Goal: Task Accomplishment & Management: Manage account settings

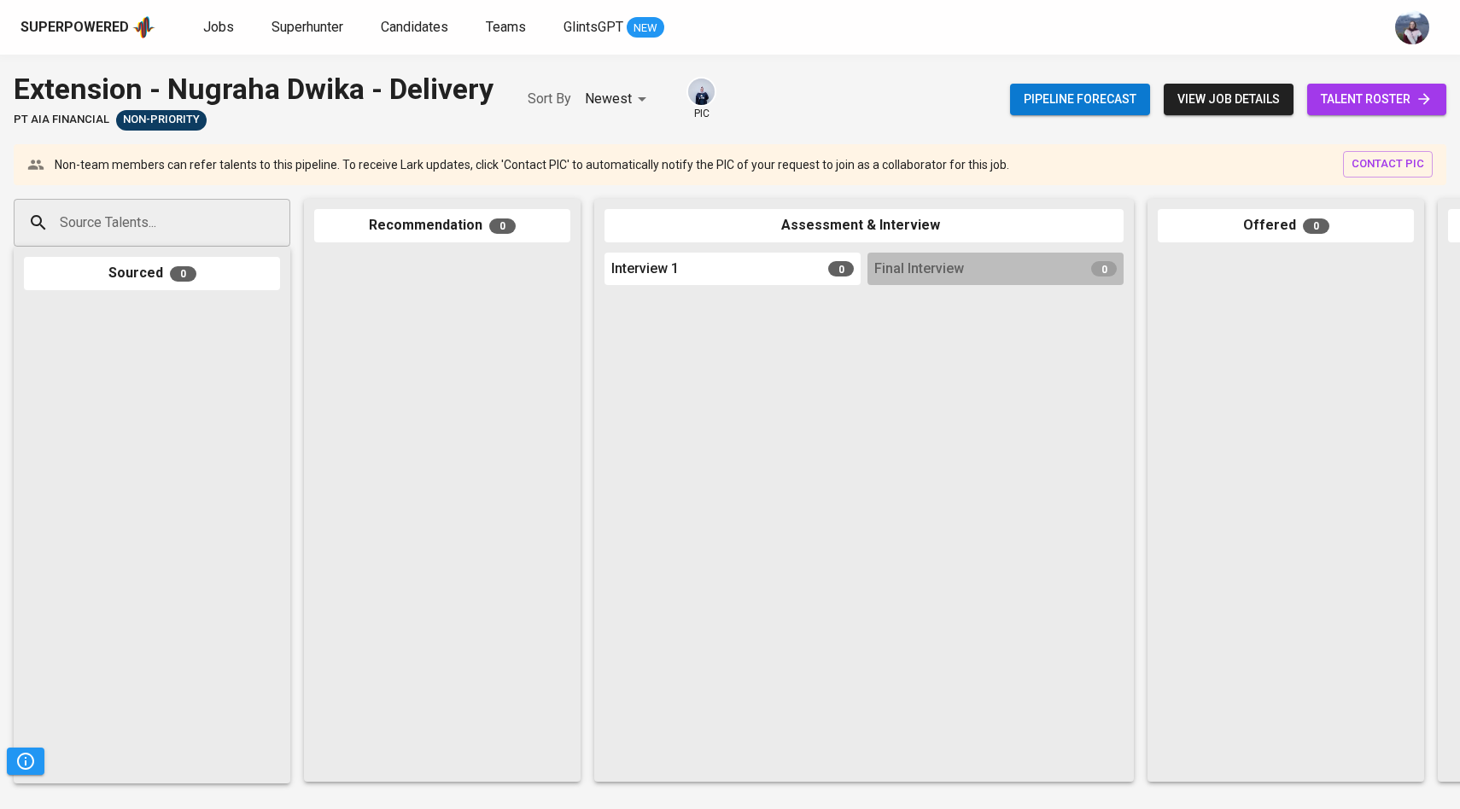
click at [126, 201] on div "Source Talents..." at bounding box center [152, 223] width 277 height 48
paste input "[EMAIL_ADDRESS][DOMAIN_NAME]"
type input "[EMAIL_ADDRESS][DOMAIN_NAME]"
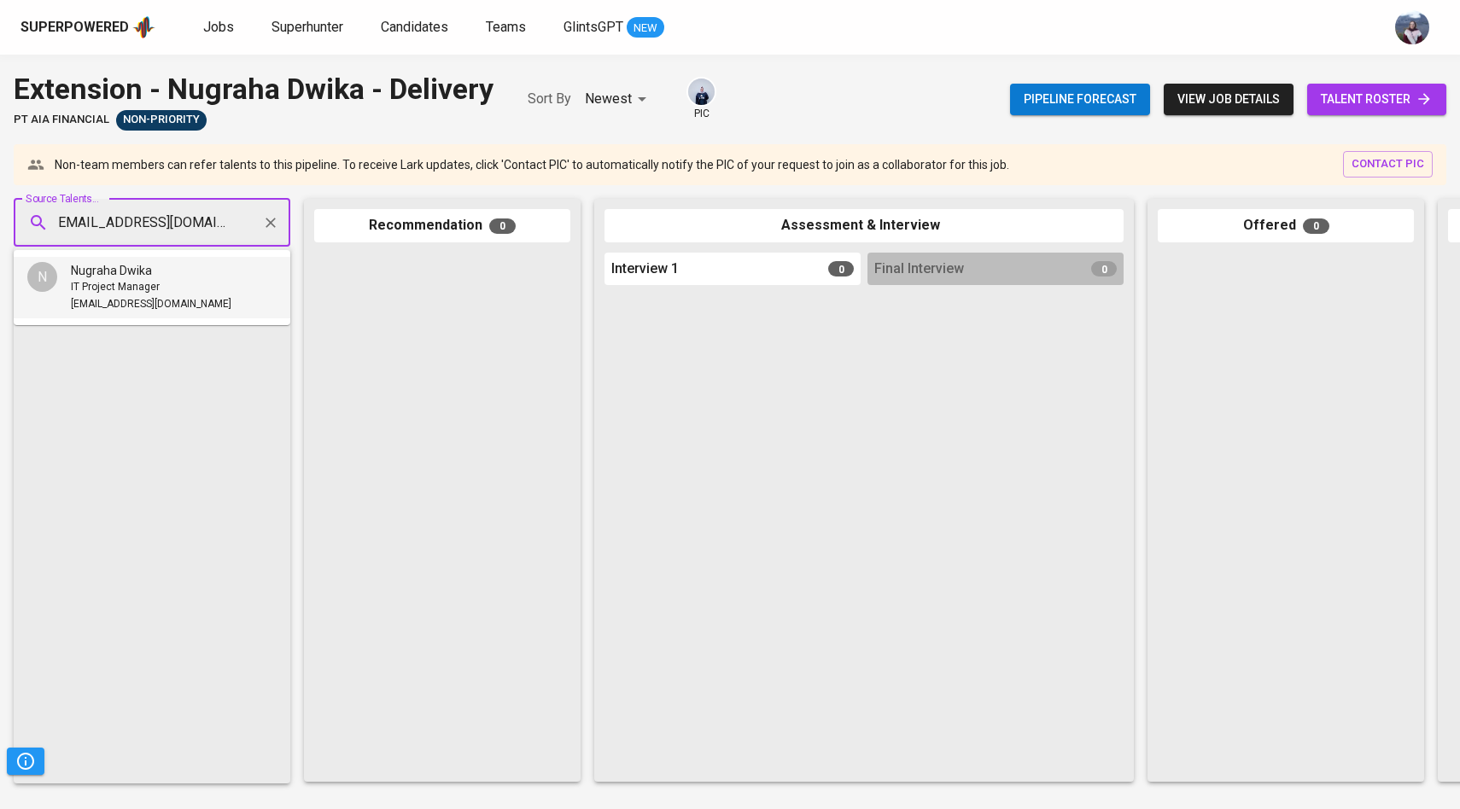
click at [121, 267] on span "Nugraha Dwika" at bounding box center [111, 270] width 81 height 17
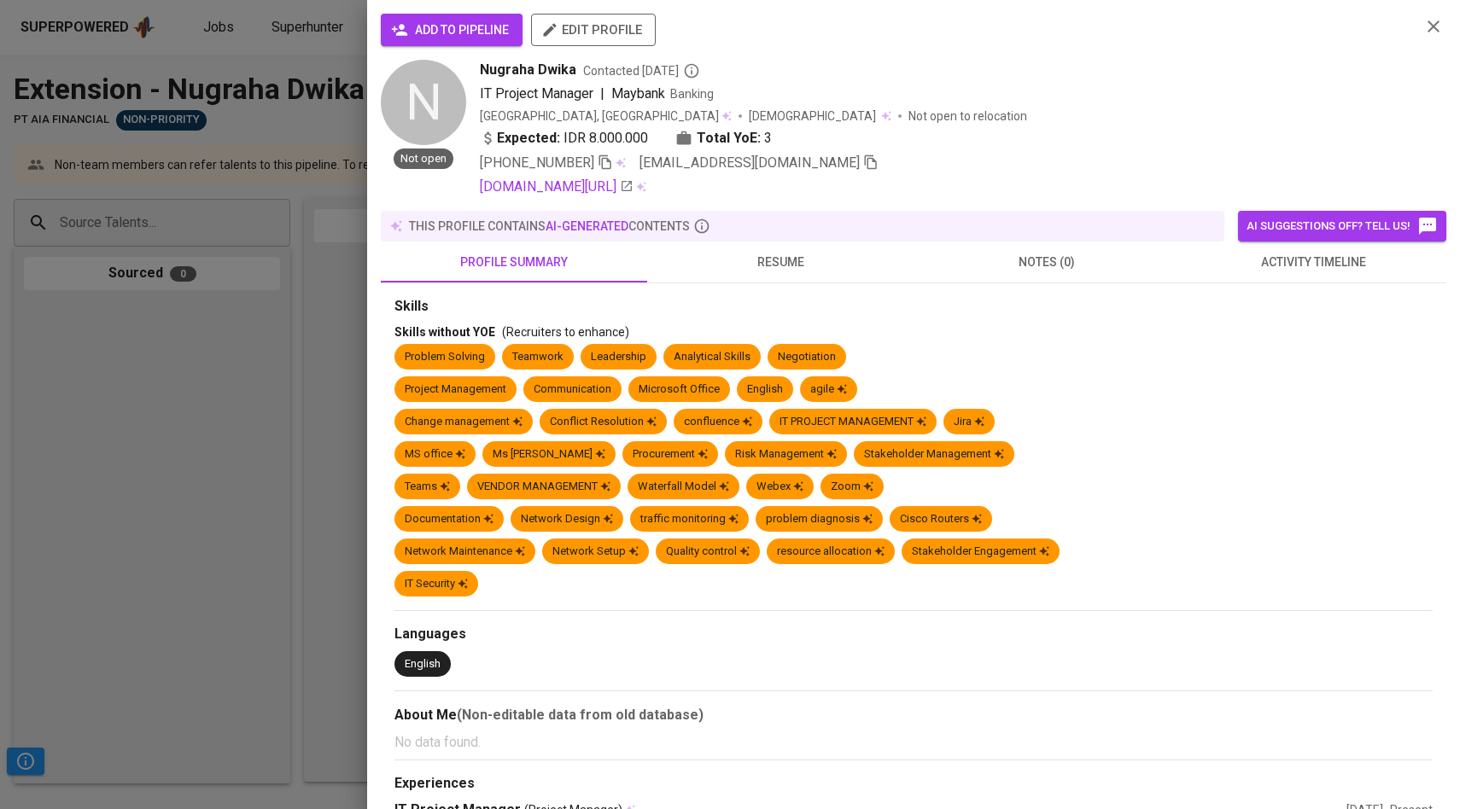
click at [501, 25] on span "add to pipeline" at bounding box center [451, 30] width 114 height 21
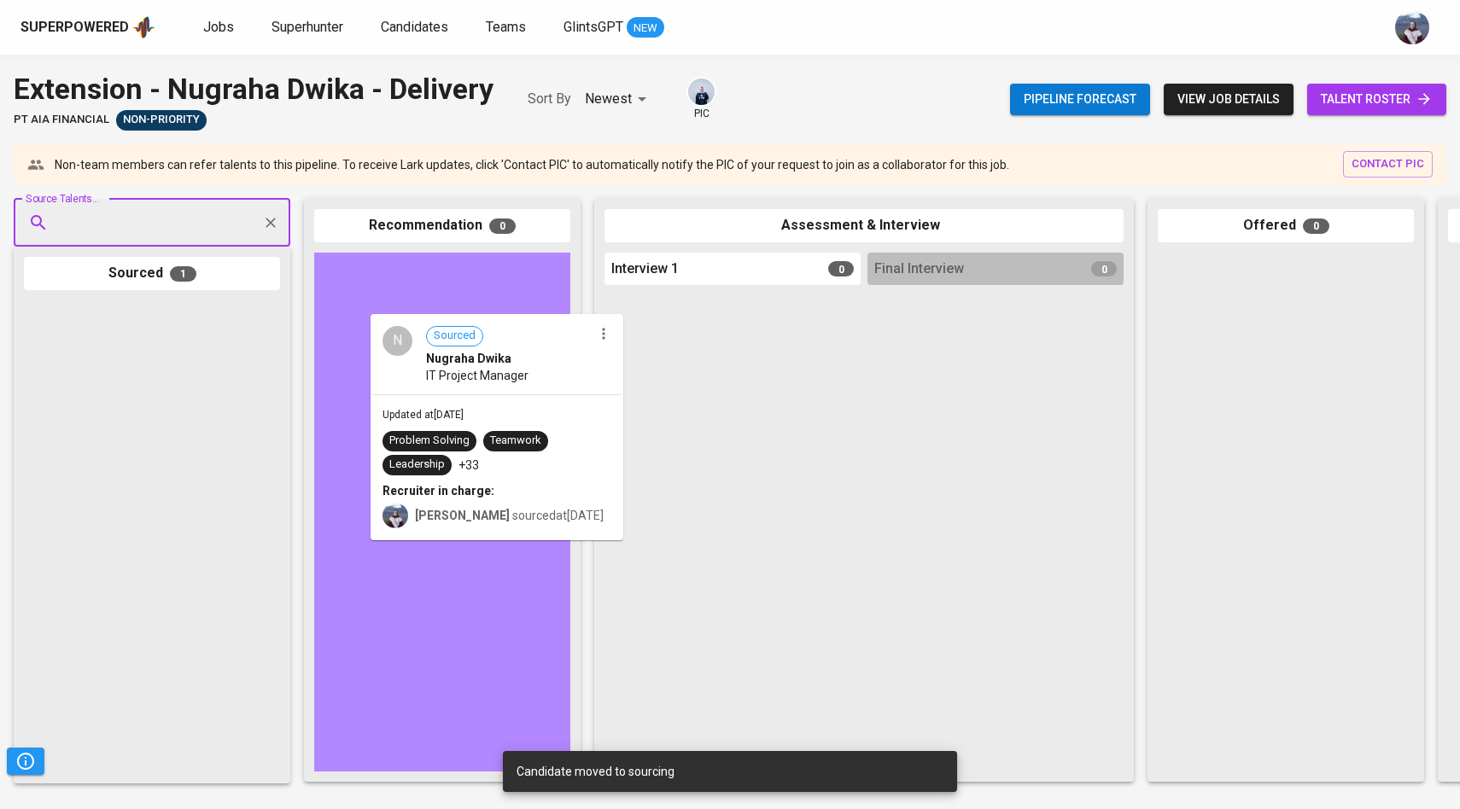
drag, startPoint x: 132, startPoint y: 395, endPoint x: 506, endPoint y: 408, distance: 374.1
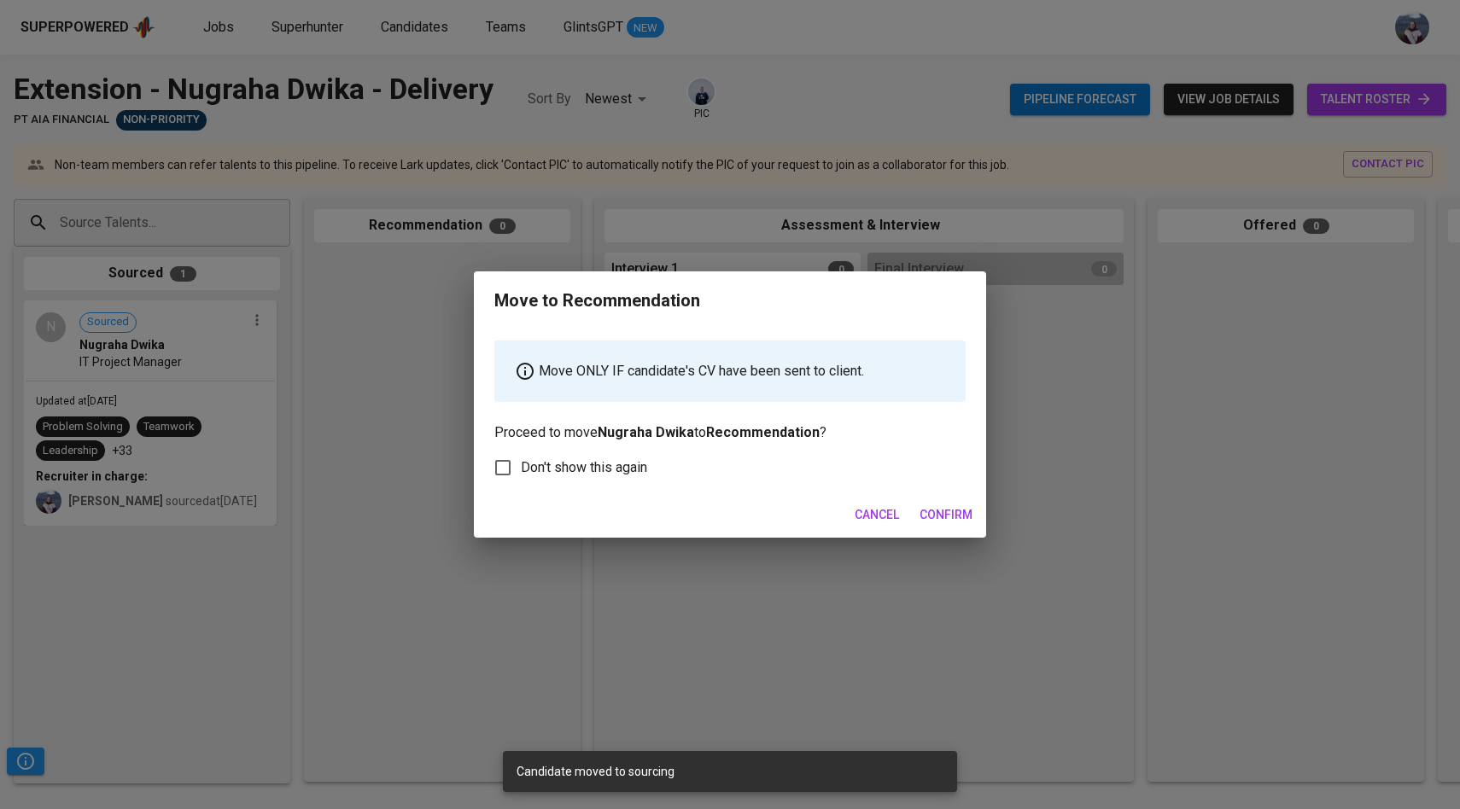
click at [942, 515] on span "Confirm" at bounding box center [945, 515] width 53 height 21
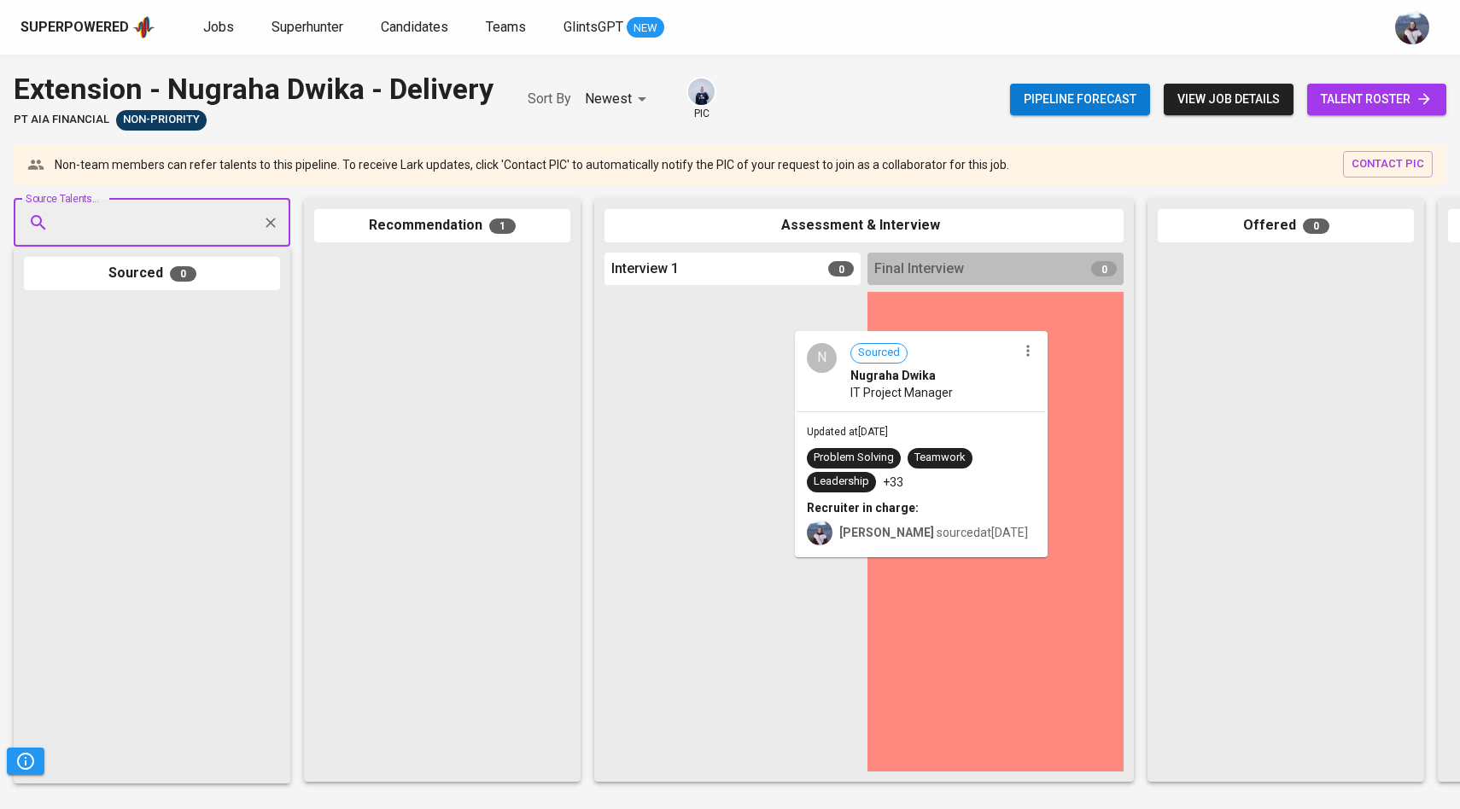
drag, startPoint x: 500, startPoint y: 383, endPoint x: 996, endPoint y: 462, distance: 502.2
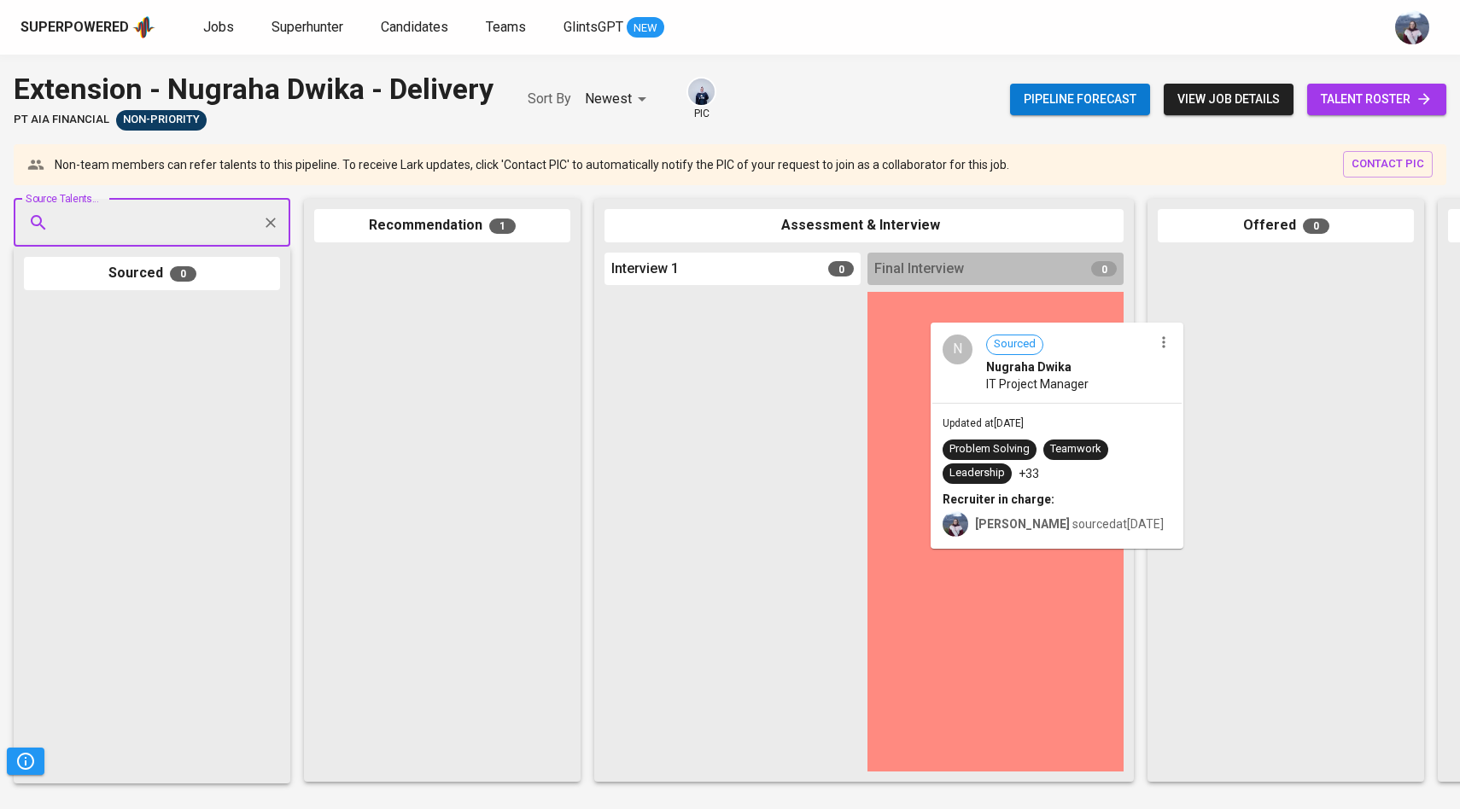
drag, startPoint x: 353, startPoint y: 306, endPoint x: 989, endPoint y: 367, distance: 639.0
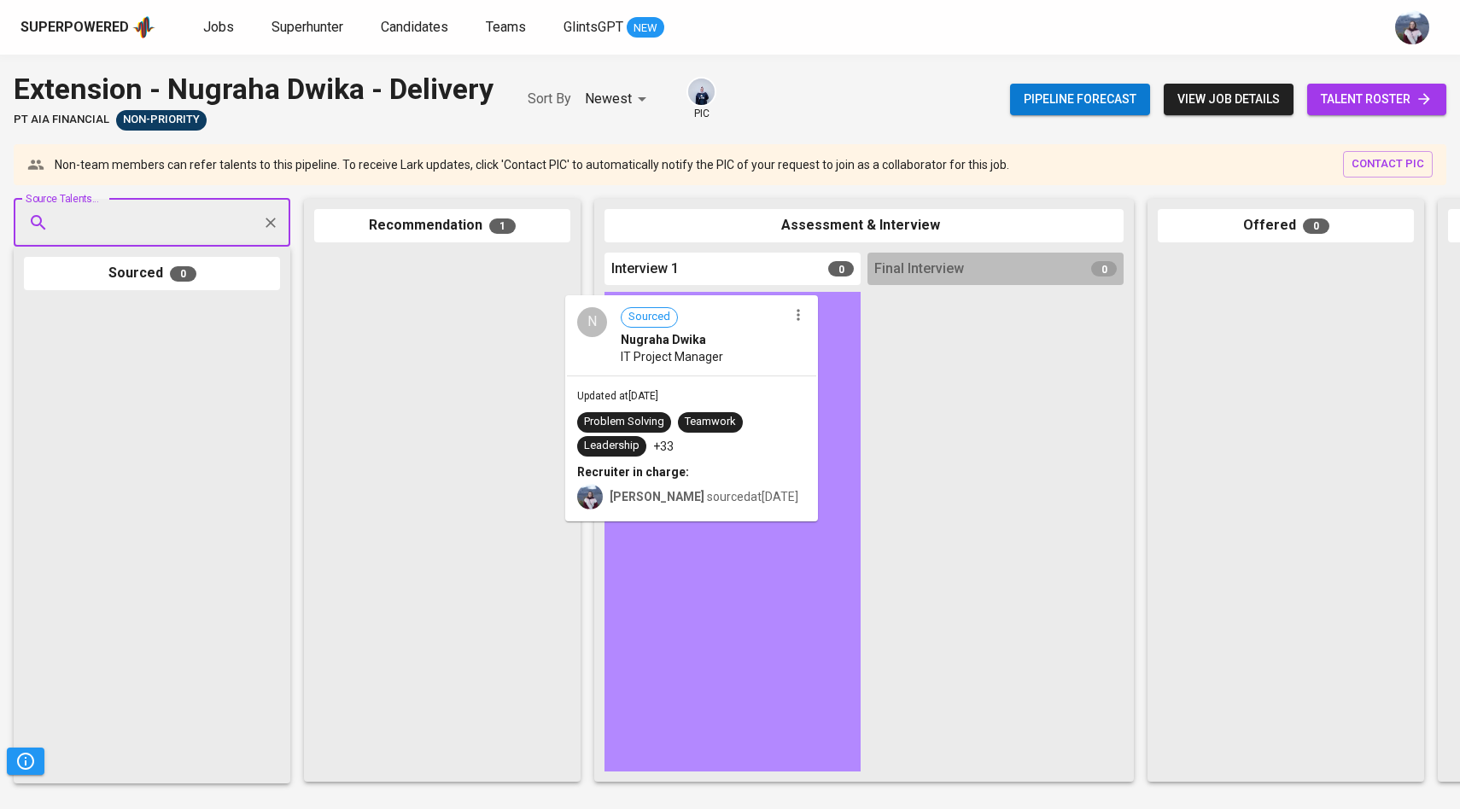
drag, startPoint x: 416, startPoint y: 314, endPoint x: 670, endPoint y: 369, distance: 260.2
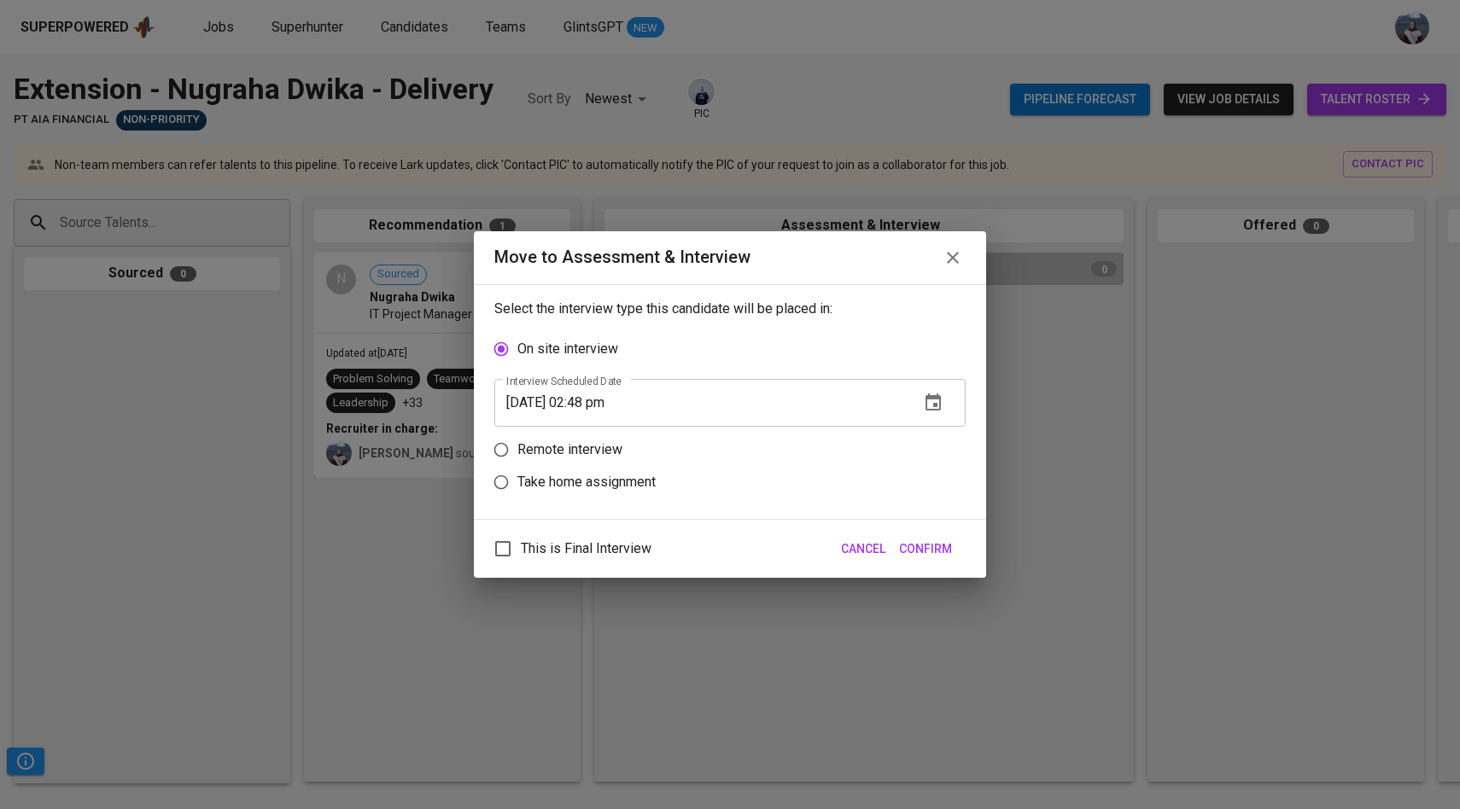
click at [590, 405] on input "08/11/2025 02:48 pm" at bounding box center [699, 403] width 411 height 48
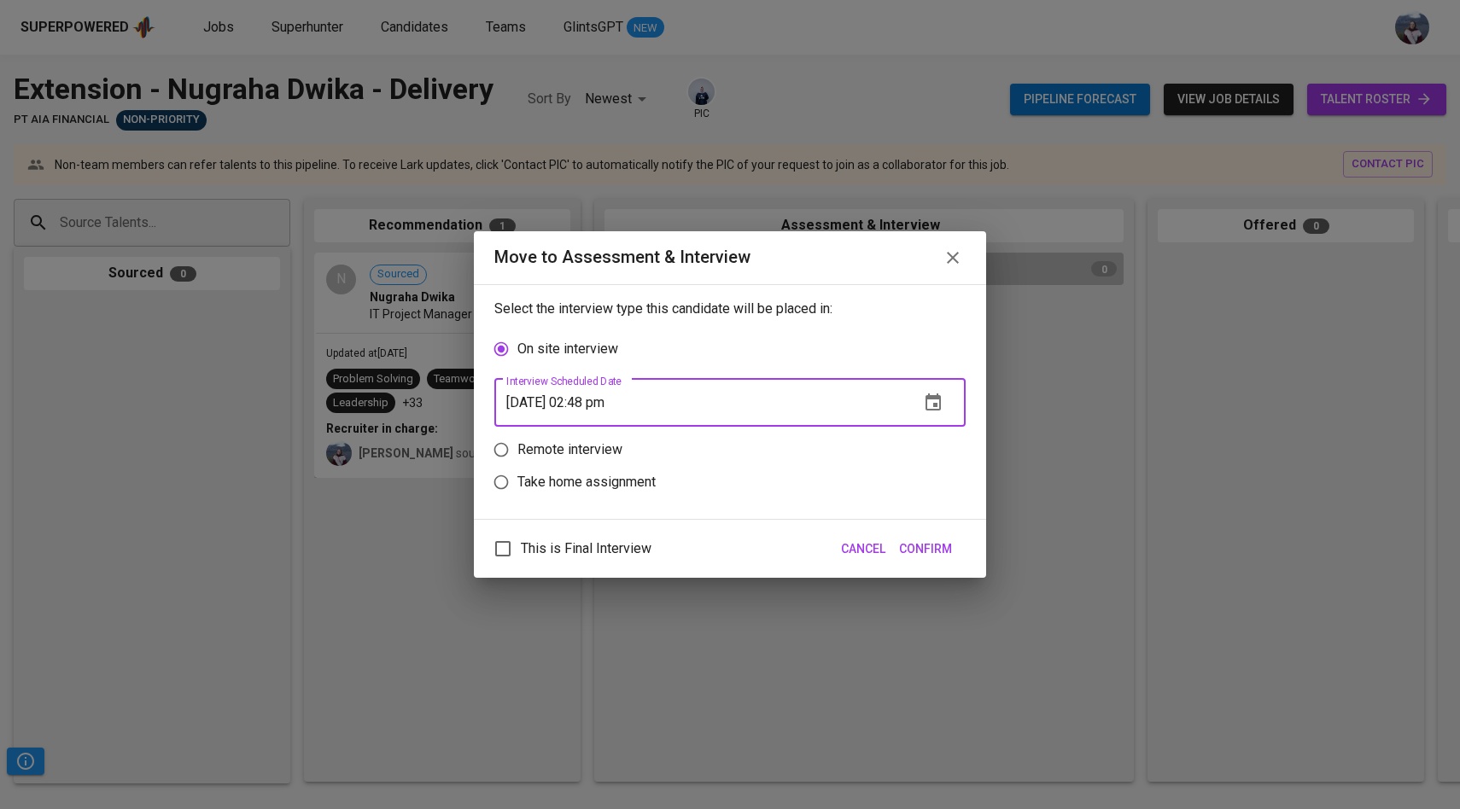
click at [596, 407] on input "08/11/2025 02:48 pm" at bounding box center [699, 403] width 411 height 48
click at [598, 405] on input "08/11/2025 02:14 8m" at bounding box center [699, 403] width 411 height 48
click at [626, 403] on input "08/11/2025 01:14 8m" at bounding box center [699, 403] width 411 height 48
type input "08/11/2025 01:50 pm"
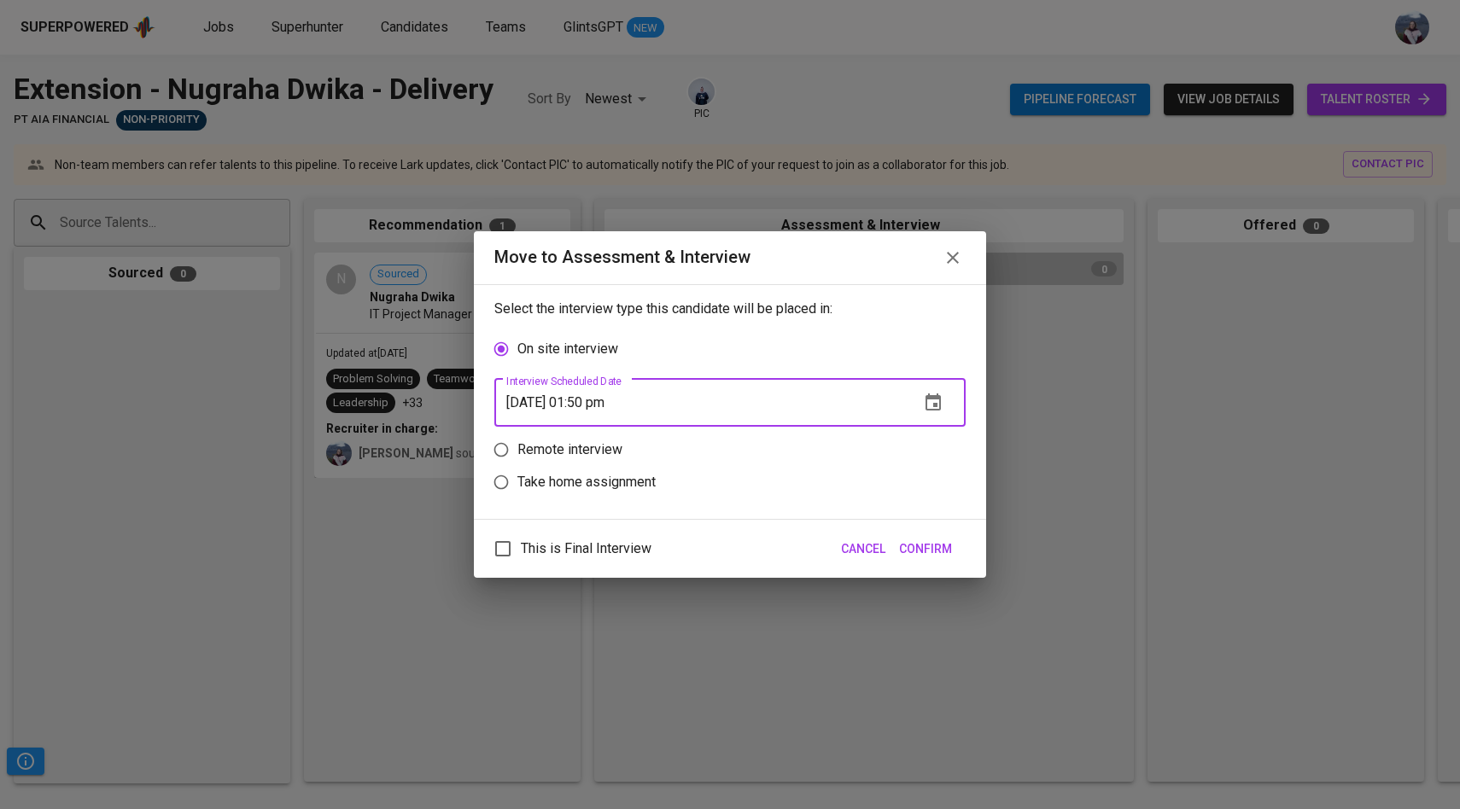
click at [505, 548] on input "This is Final Interview" at bounding box center [503, 549] width 36 height 36
checkbox input "true"
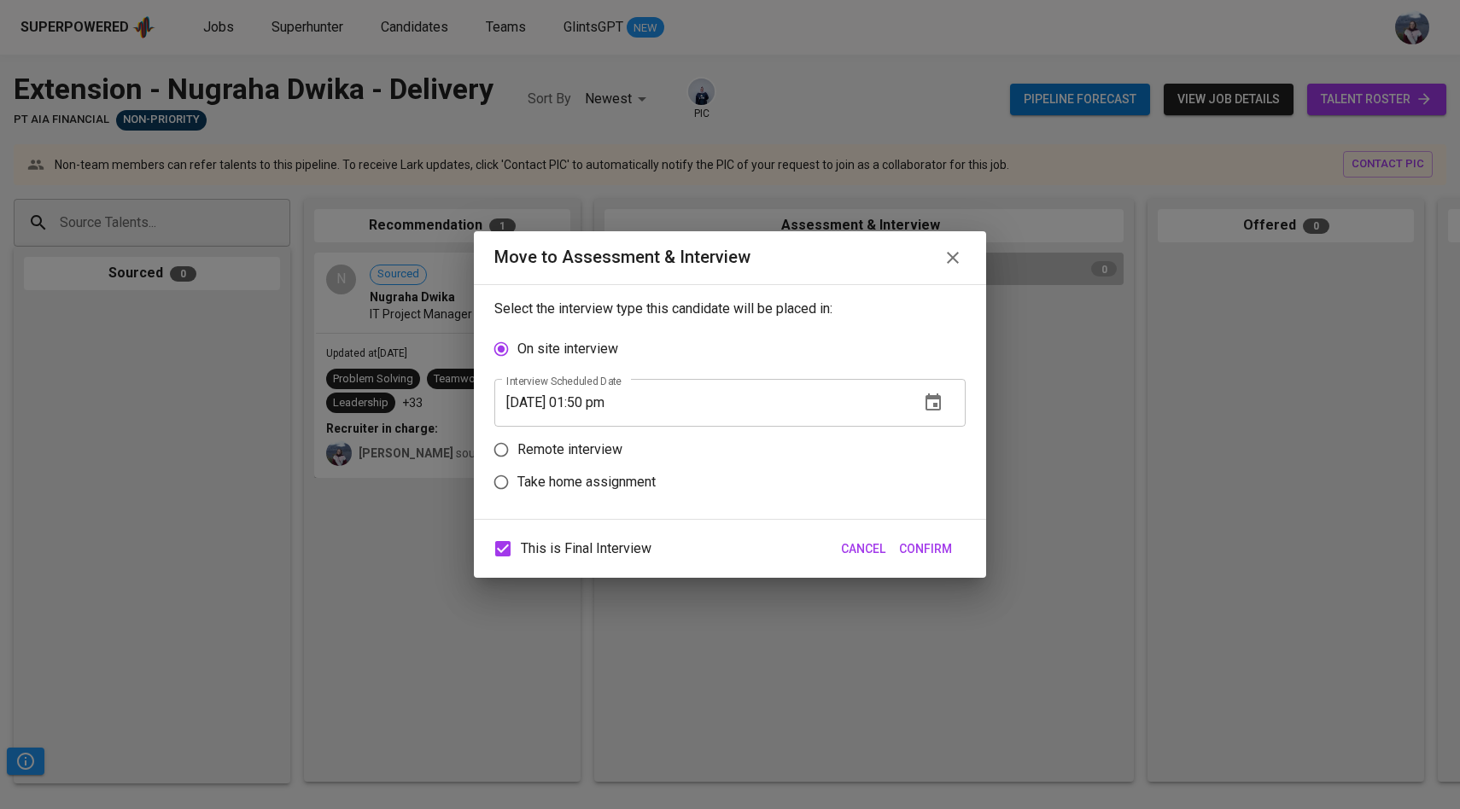
click at [926, 546] on span "Confirm" at bounding box center [925, 549] width 53 height 21
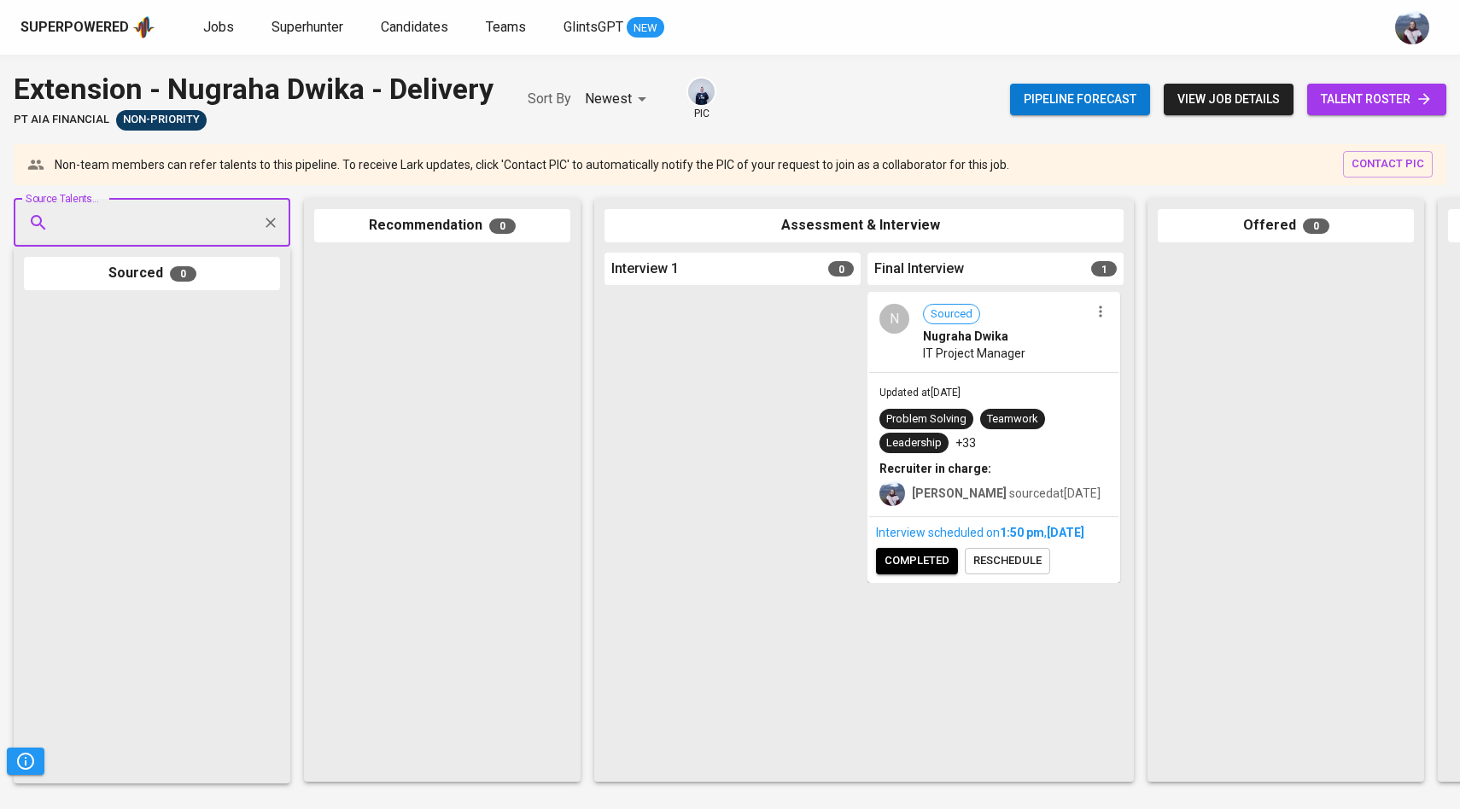
click at [913, 571] on span "completed" at bounding box center [916, 562] width 65 height 20
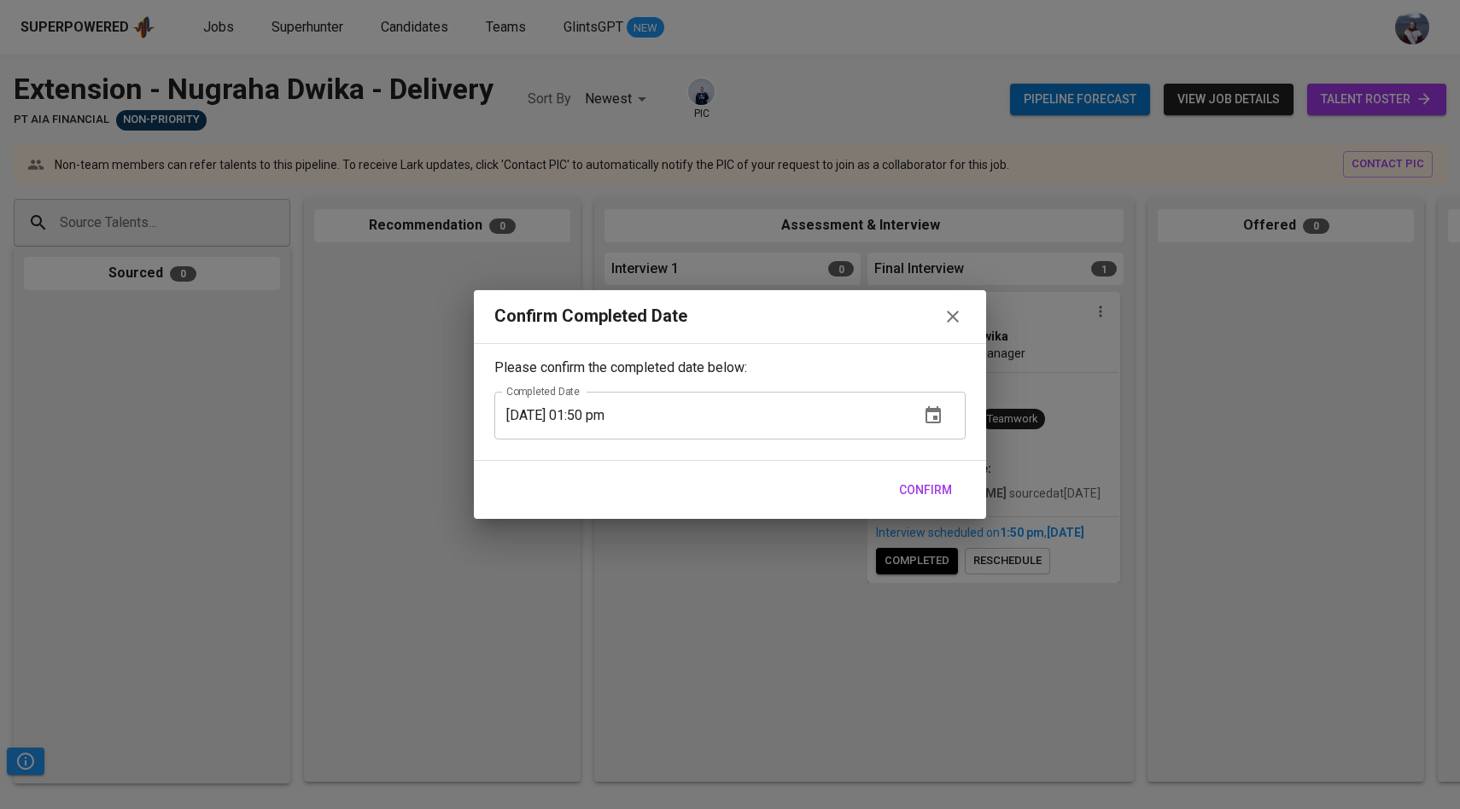
click at [922, 485] on span "Confirm" at bounding box center [925, 490] width 53 height 21
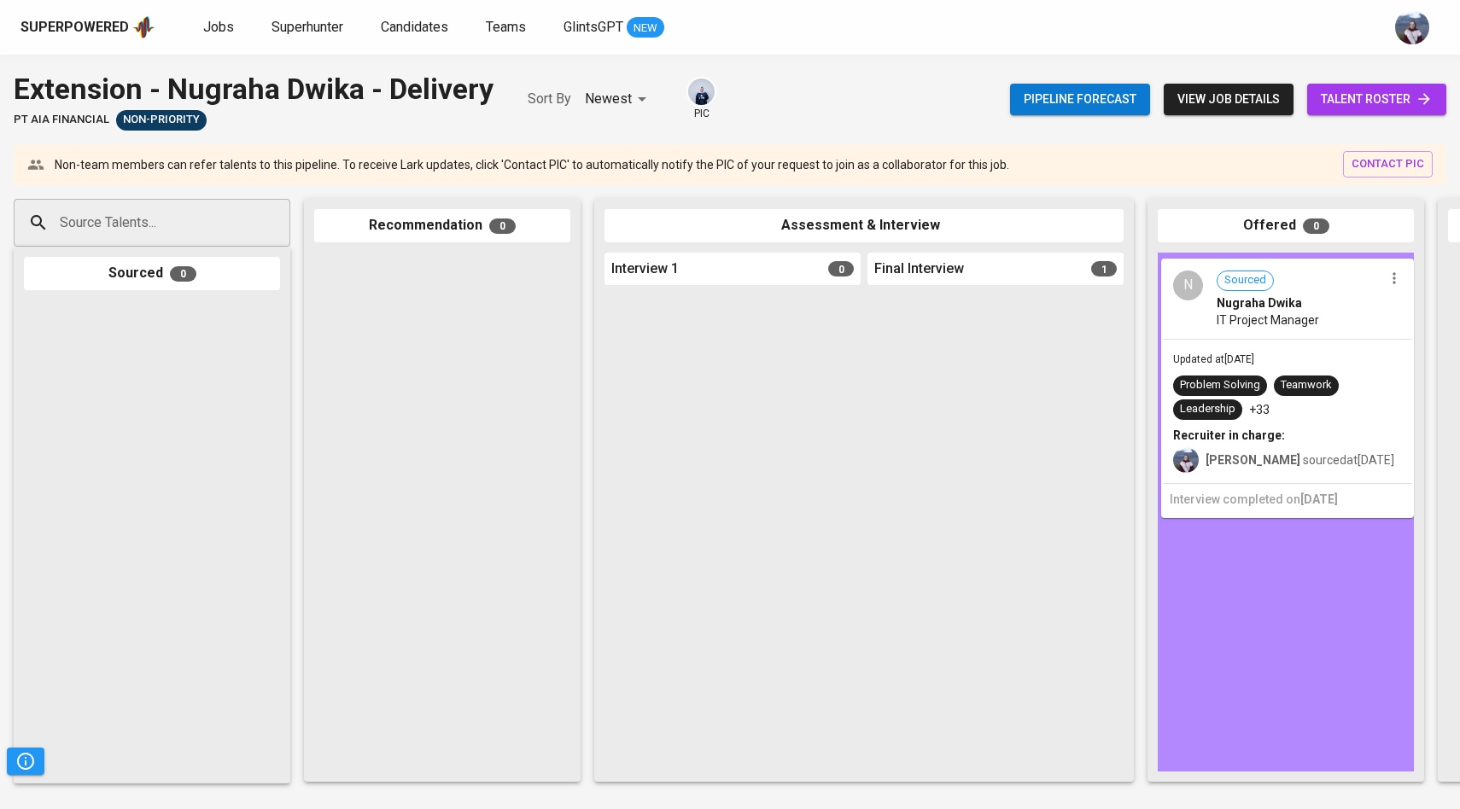
drag, startPoint x: 922, startPoint y: 485, endPoint x: 1268, endPoint y: 424, distance: 351.0
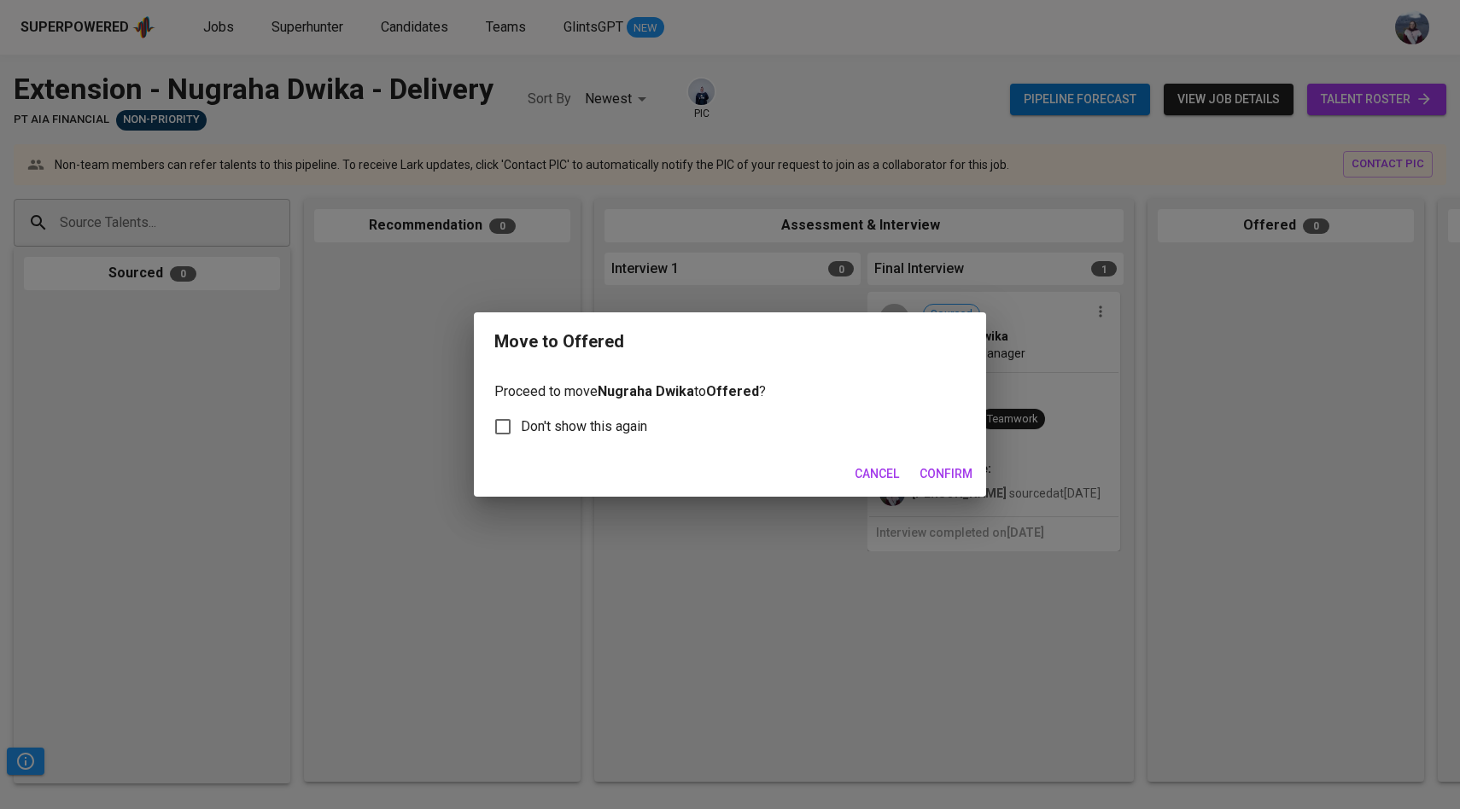
click at [954, 467] on span "Confirm" at bounding box center [945, 474] width 53 height 21
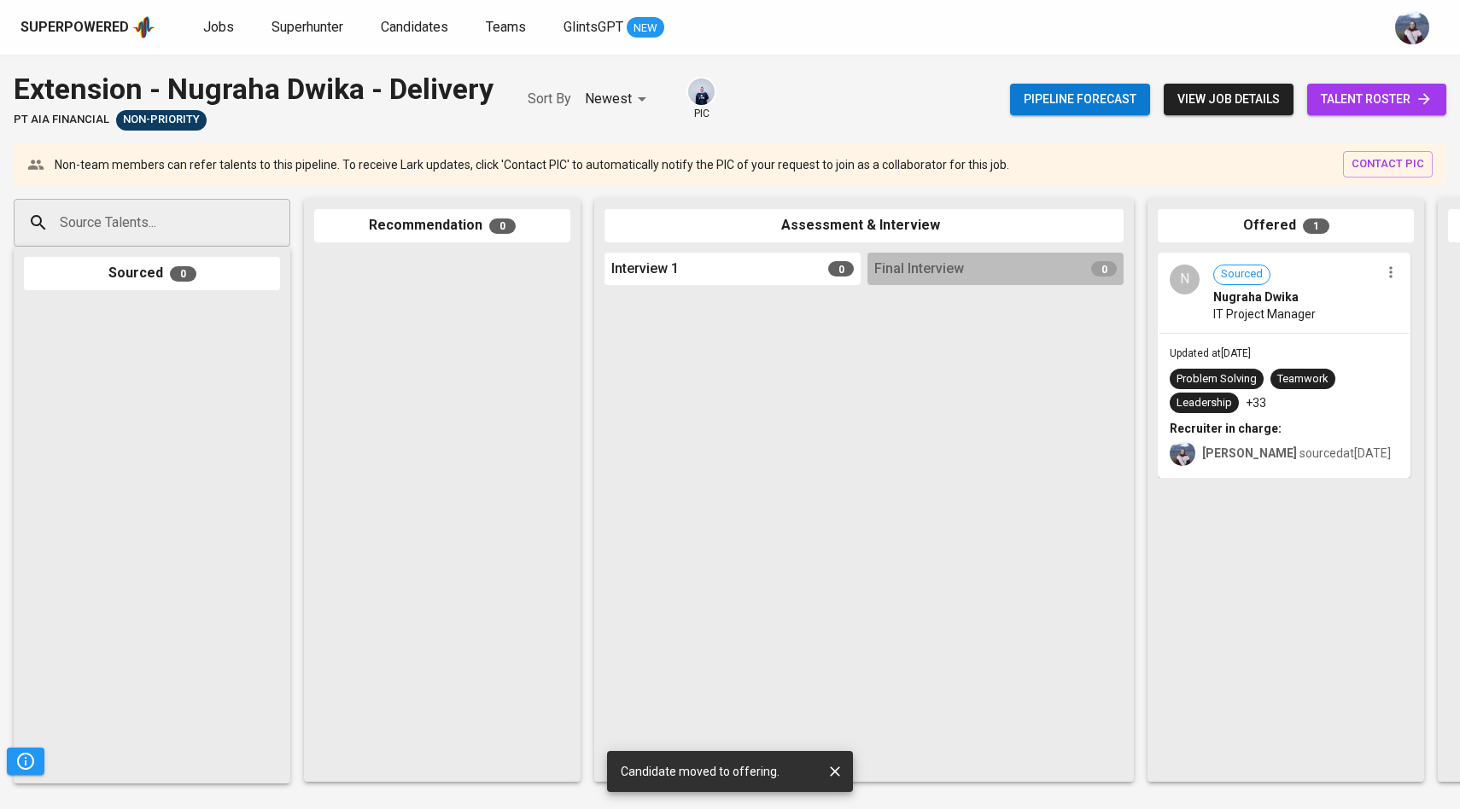
click at [1304, 360] on div "Updated at Aug 11, 2025 Problem Solving Teamwork Leadership +33 Recruiter in ch…" at bounding box center [1283, 405] width 249 height 143
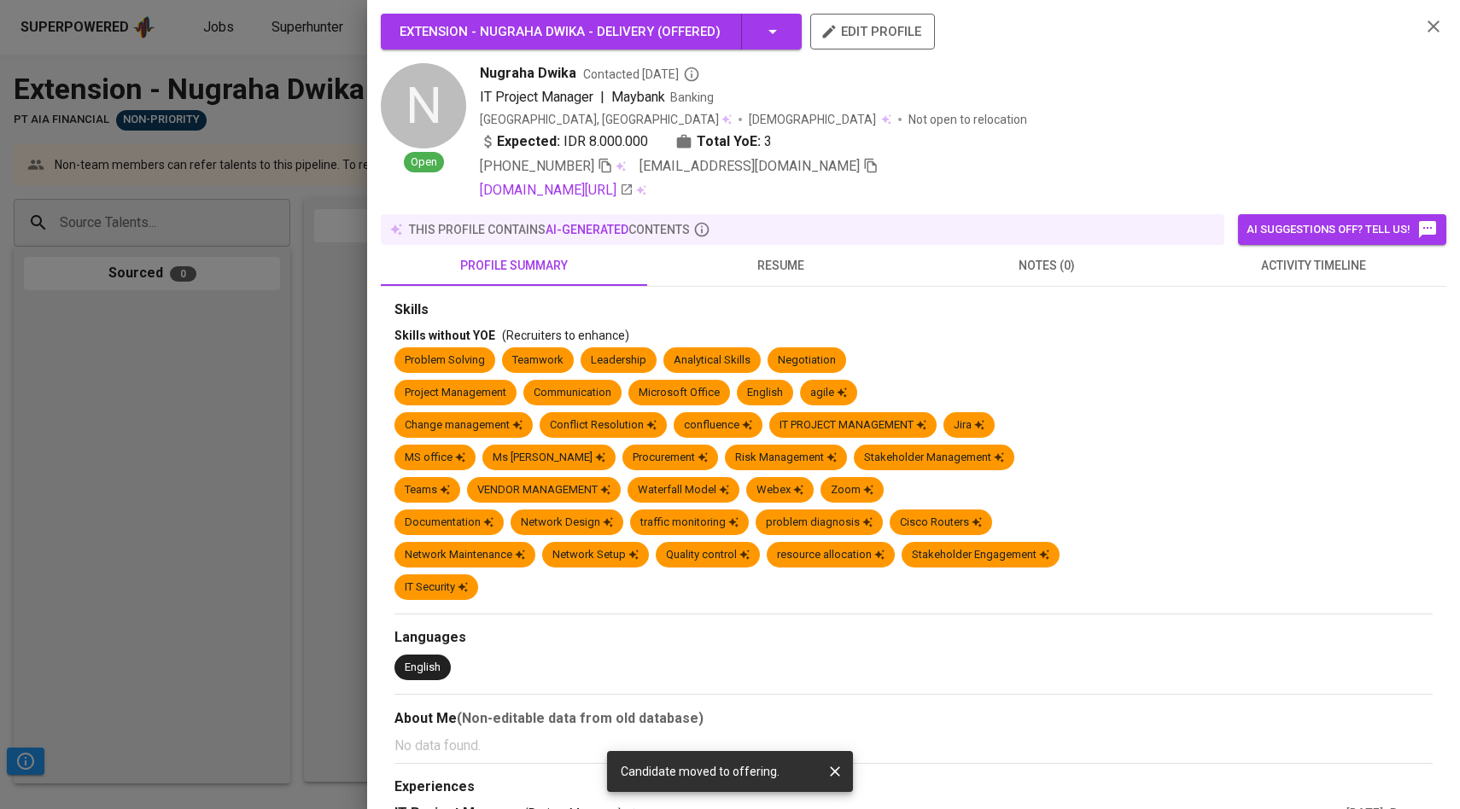
click at [233, 434] on div at bounding box center [730, 404] width 1460 height 809
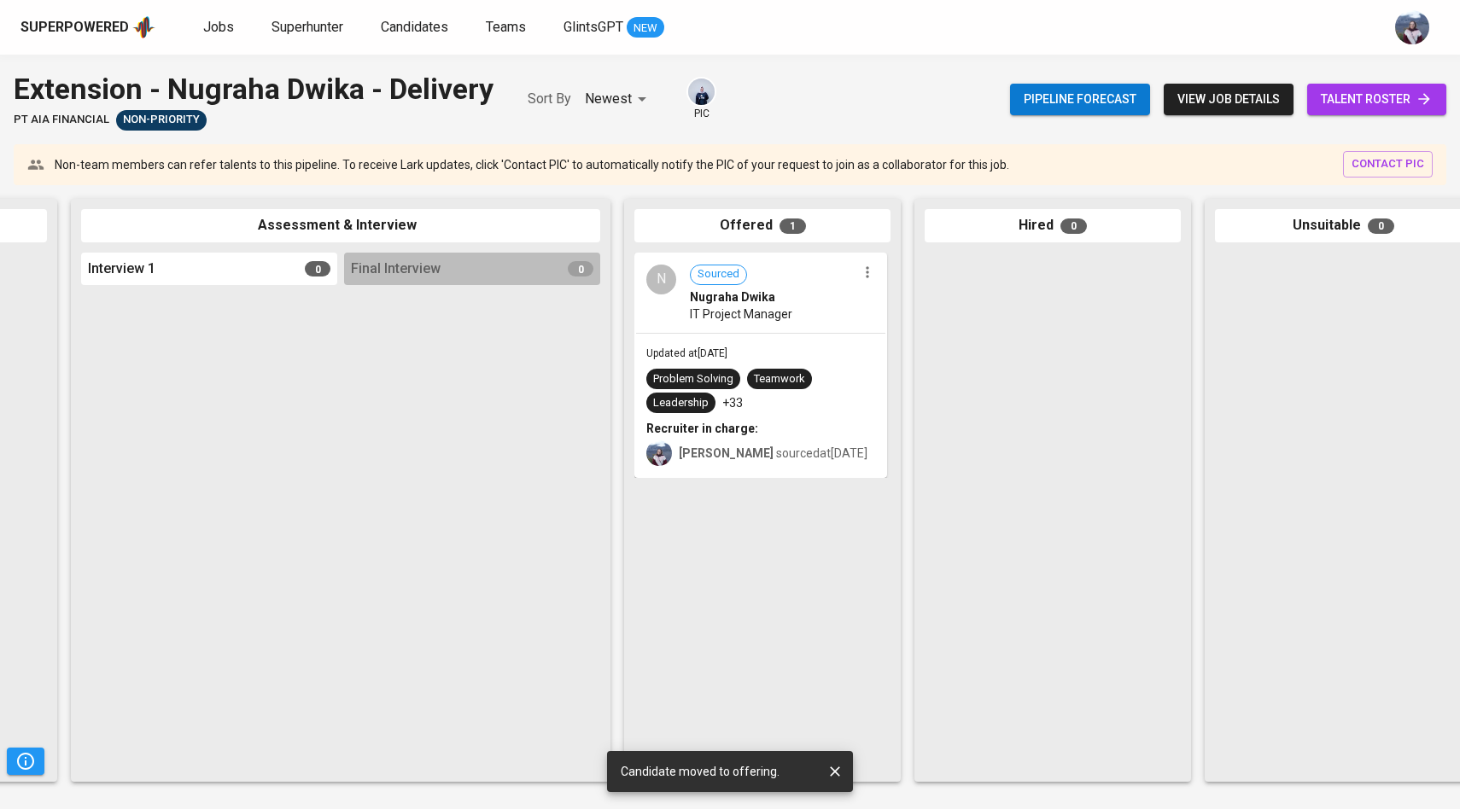
scroll to position [0, 536]
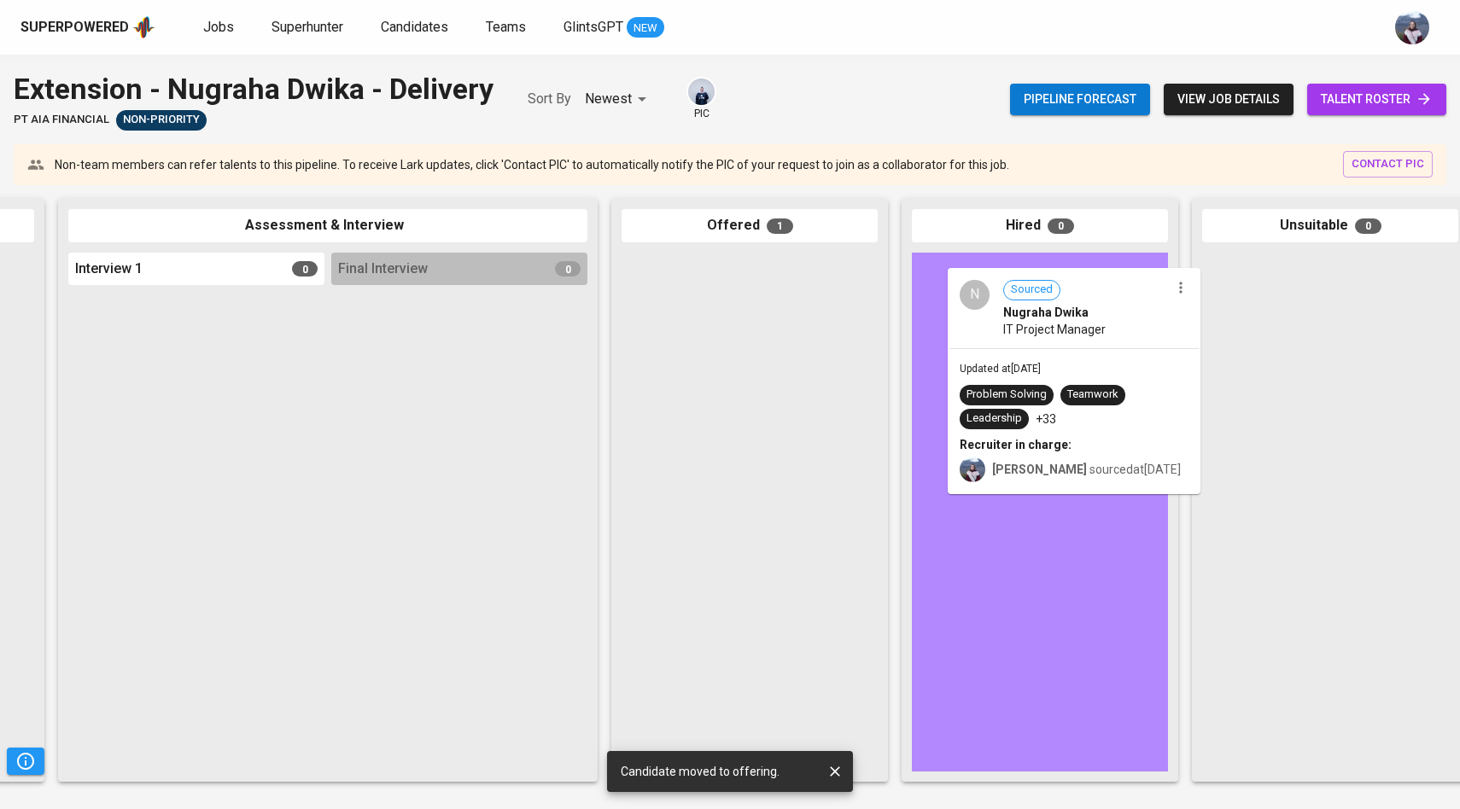
drag, startPoint x: 625, startPoint y: 382, endPoint x: 951, endPoint y: 391, distance: 326.3
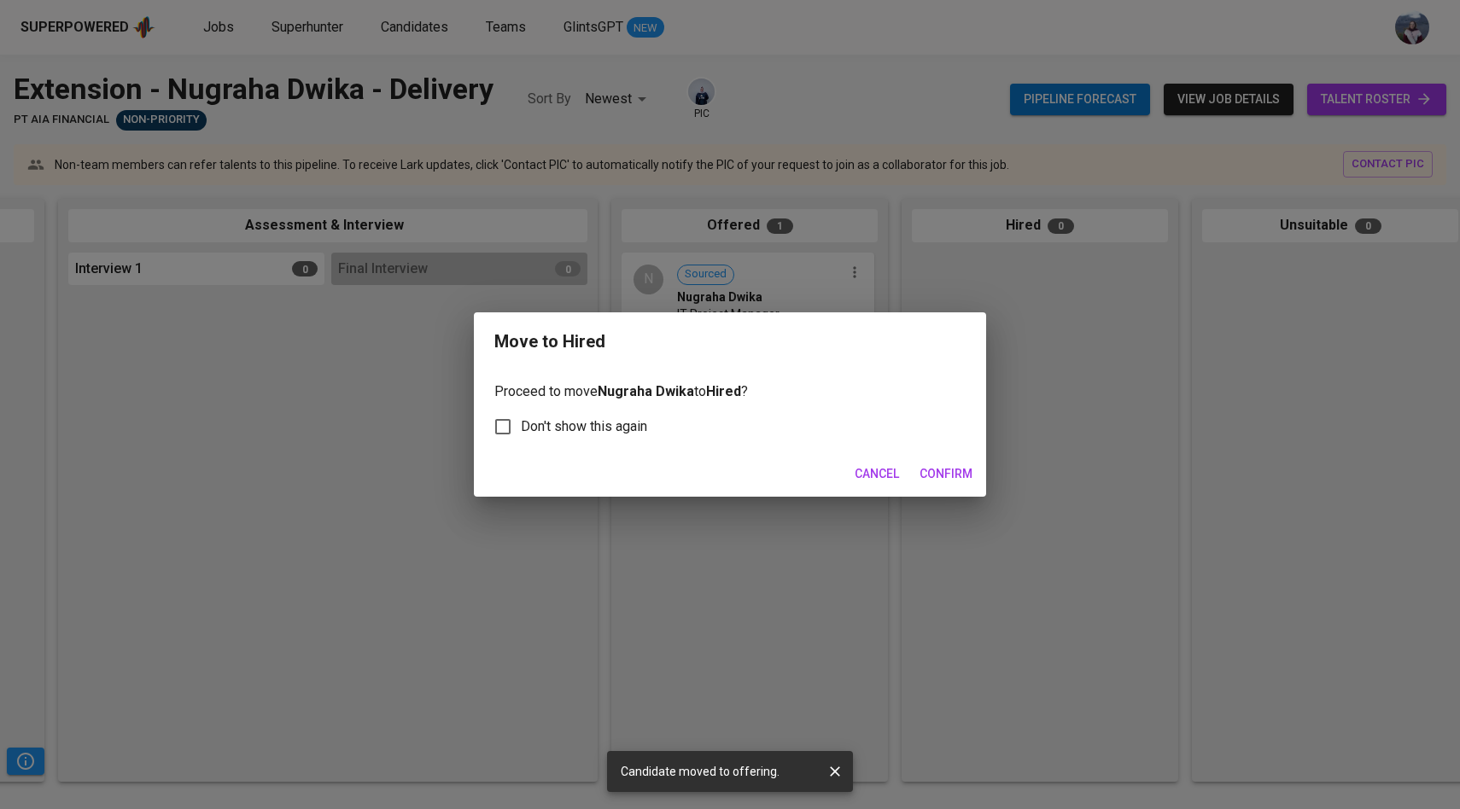
click at [929, 476] on span "Confirm" at bounding box center [945, 474] width 53 height 21
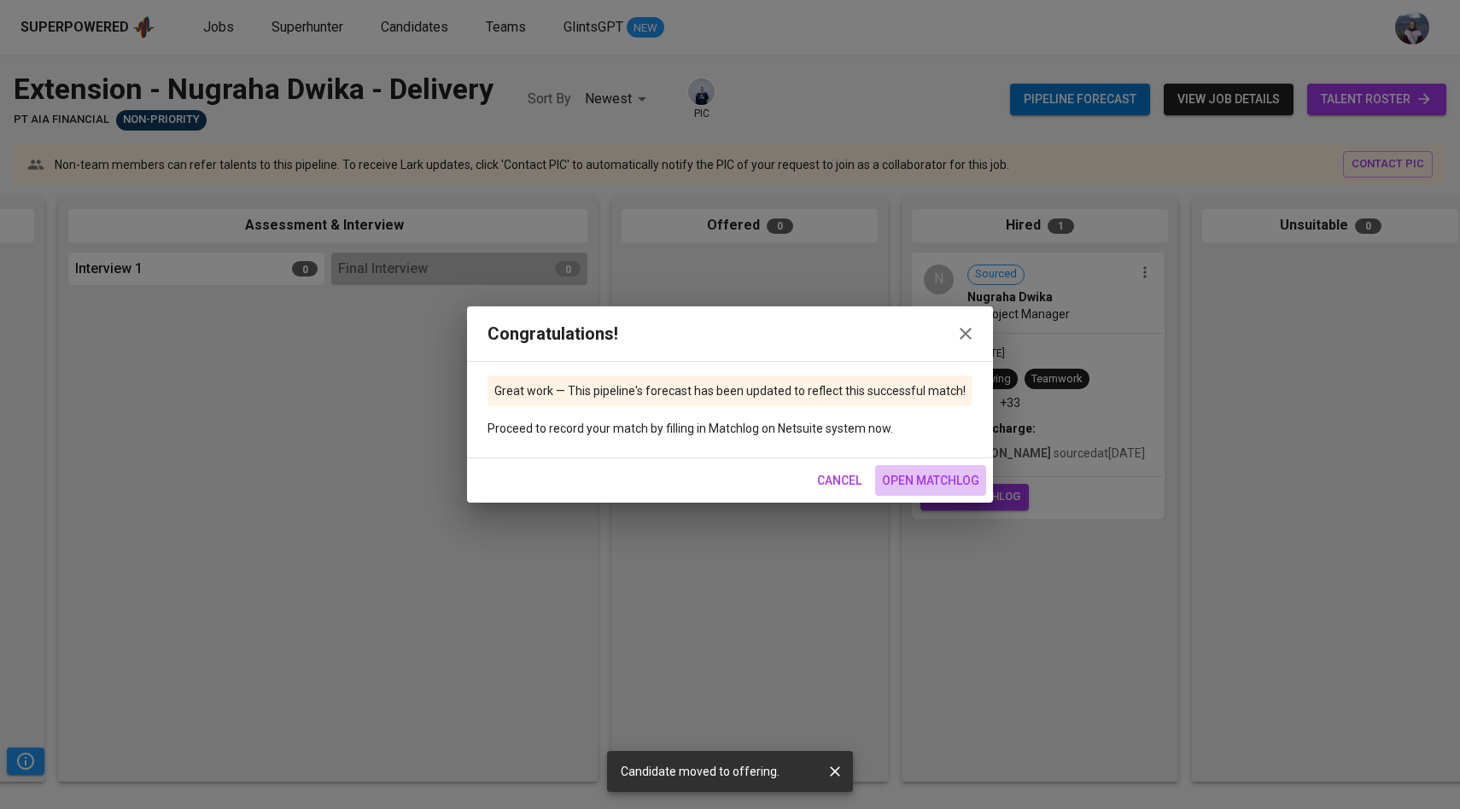
click at [925, 485] on span "open matchlog" at bounding box center [930, 480] width 97 height 21
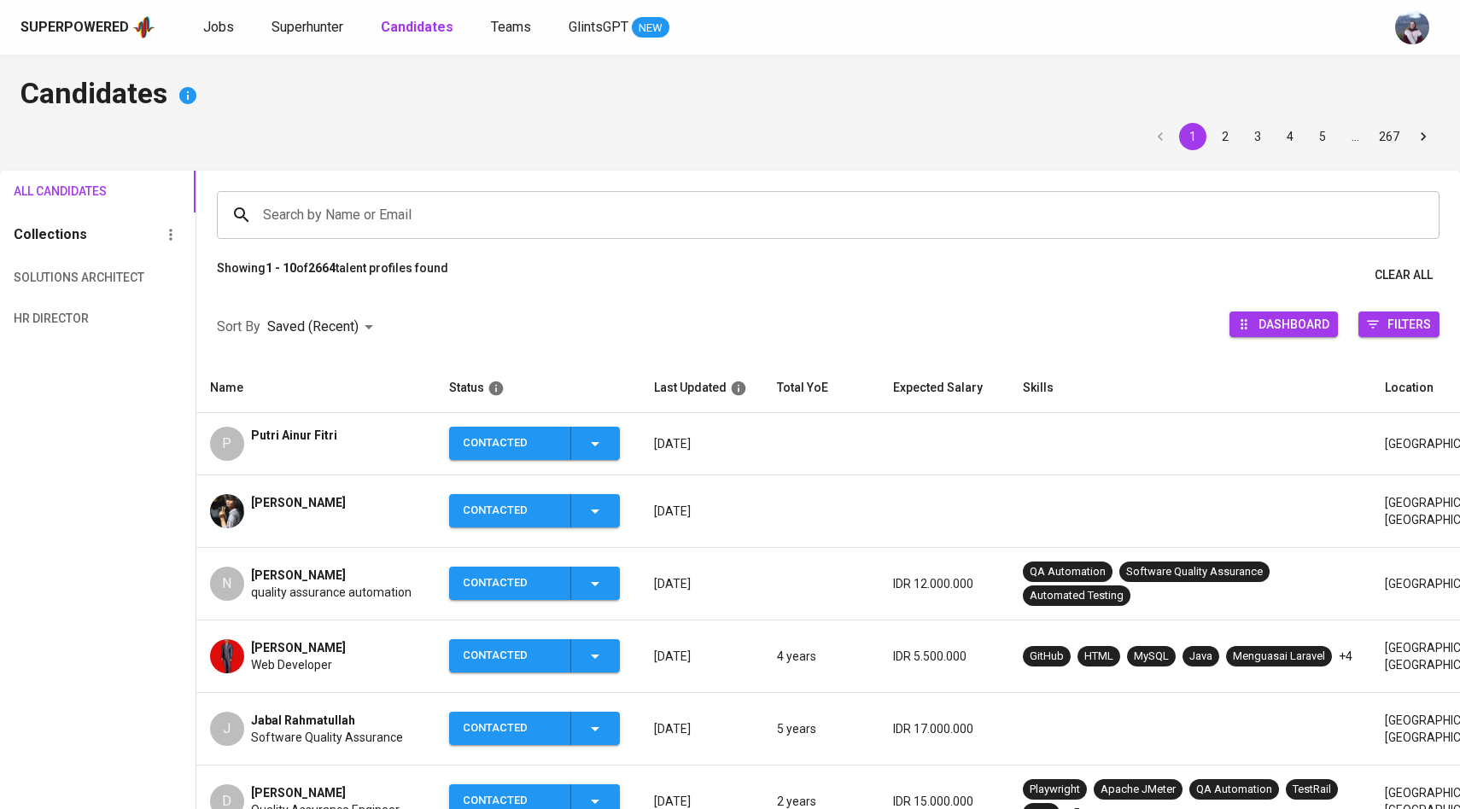
click at [326, 199] on input "Search by Name or Email" at bounding box center [832, 215] width 1147 height 32
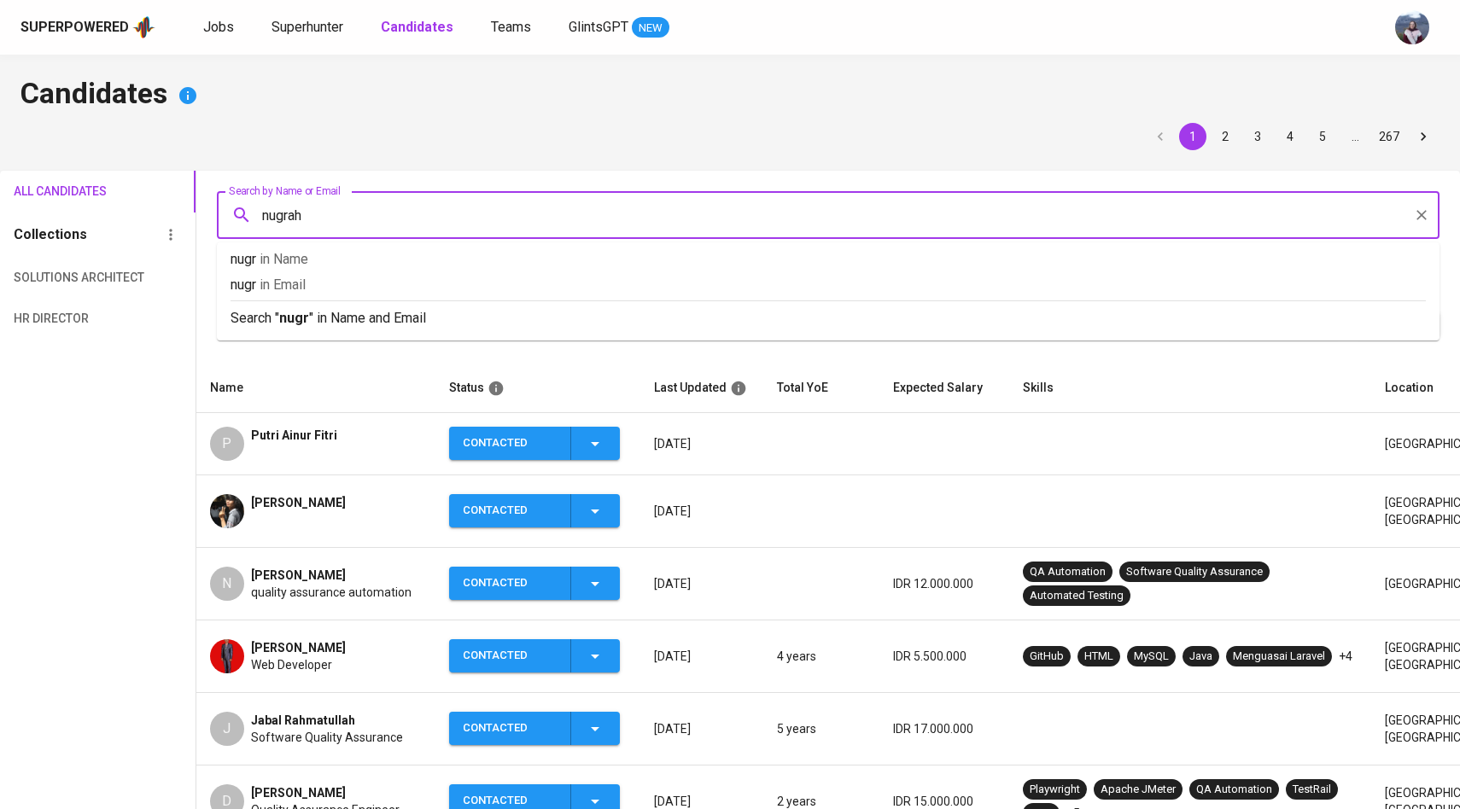
type input "nugraha"
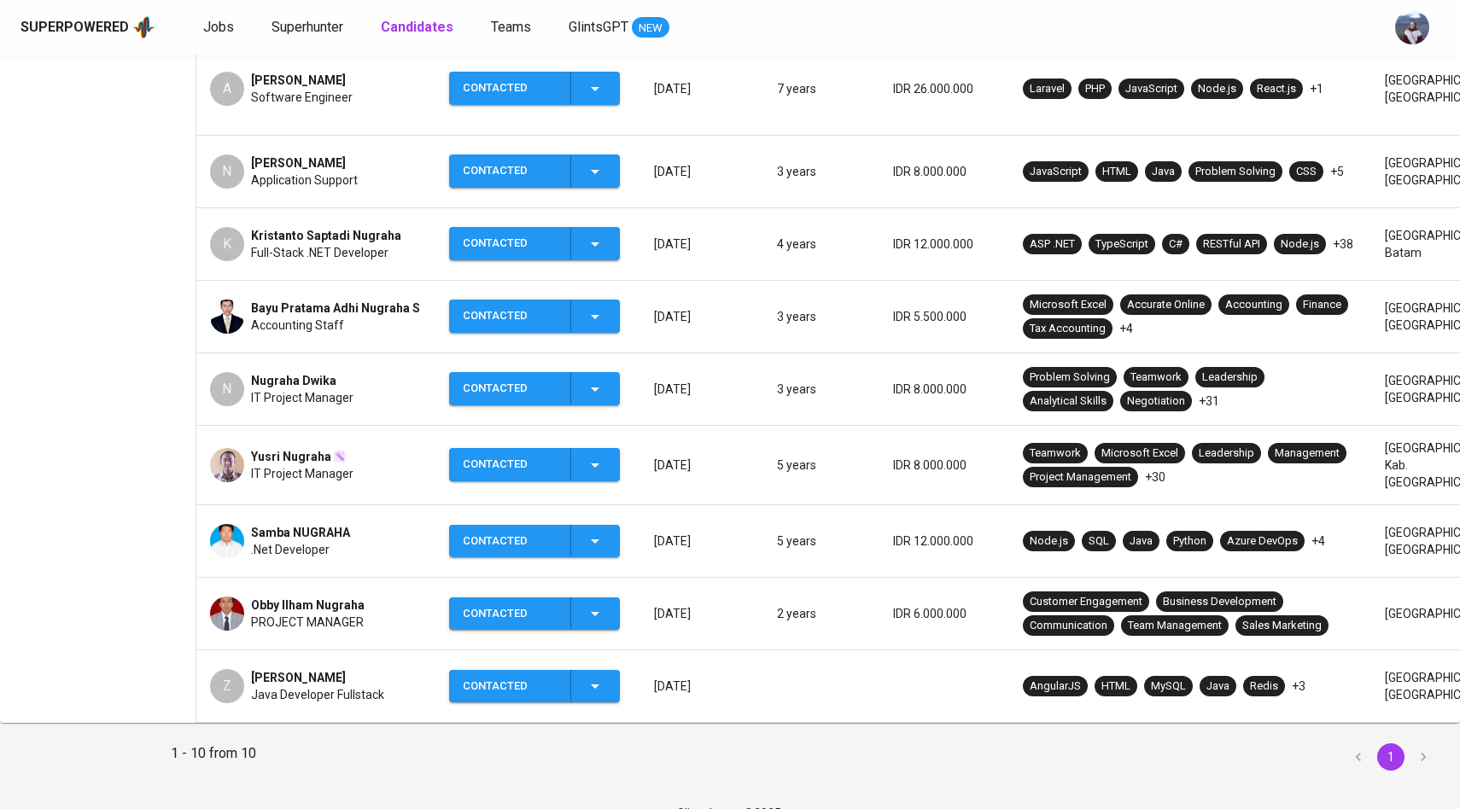
scroll to position [496, 0]
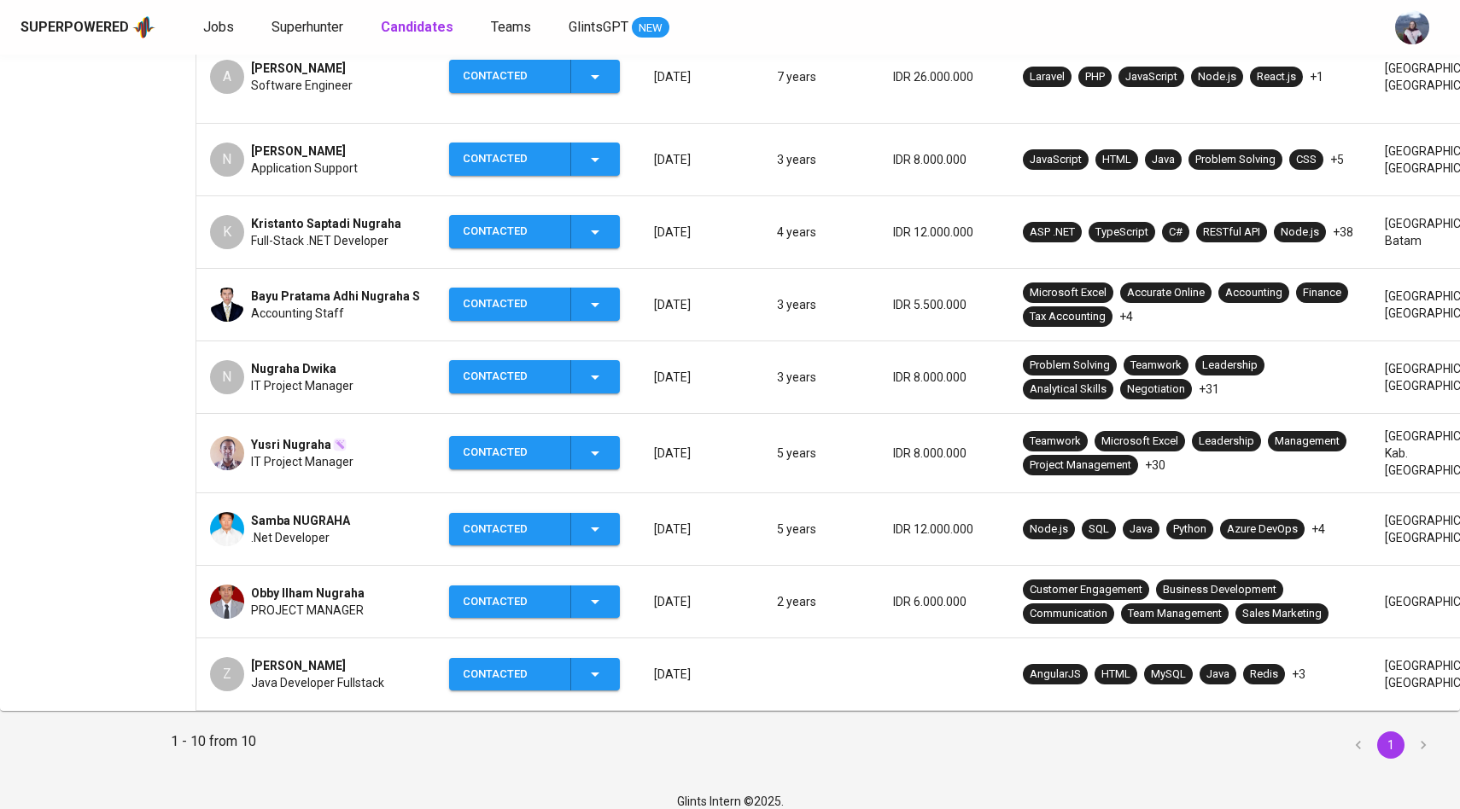
click at [238, 360] on div "N" at bounding box center [227, 377] width 34 height 34
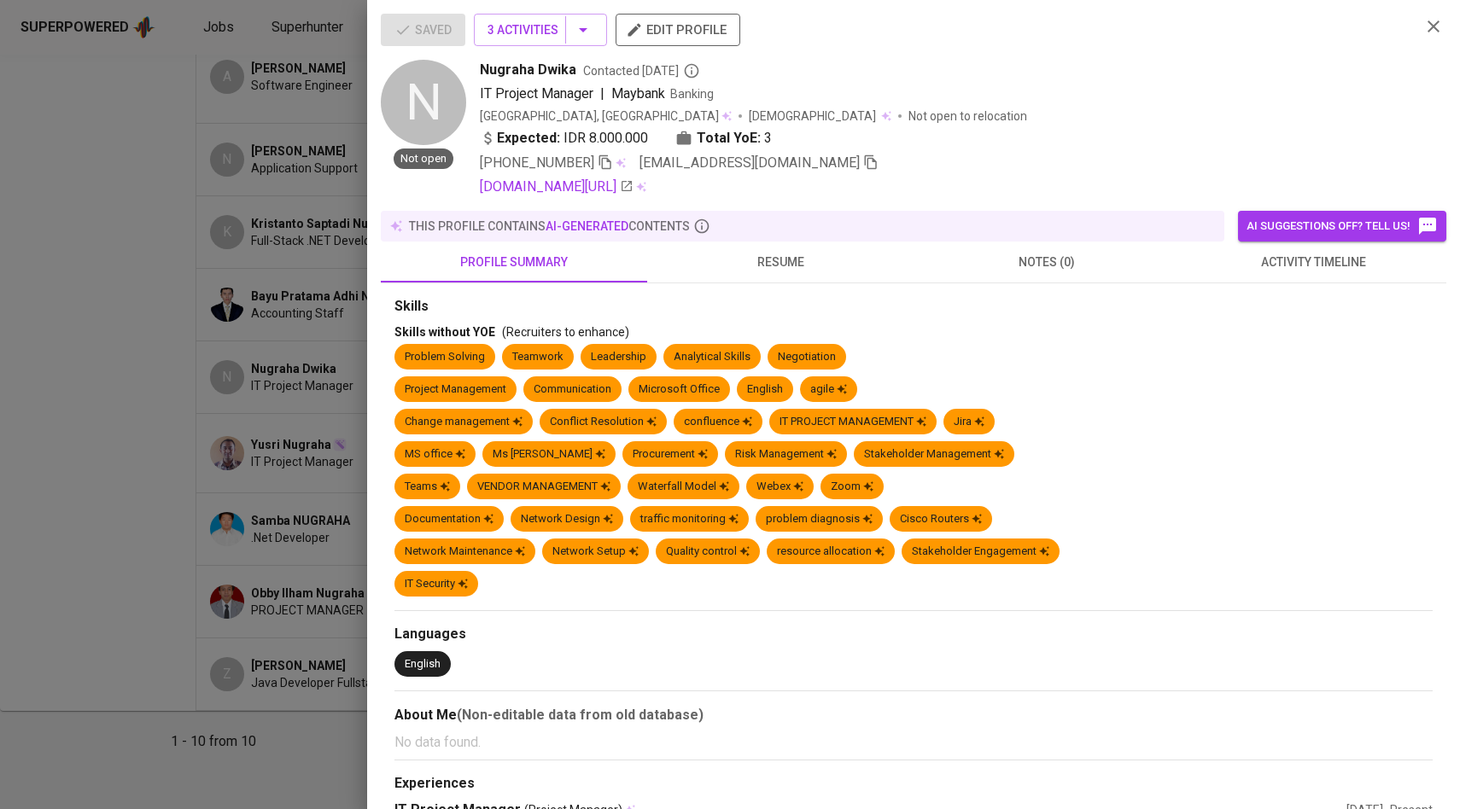
click at [863, 165] on icon "button" at bounding box center [870, 162] width 15 height 15
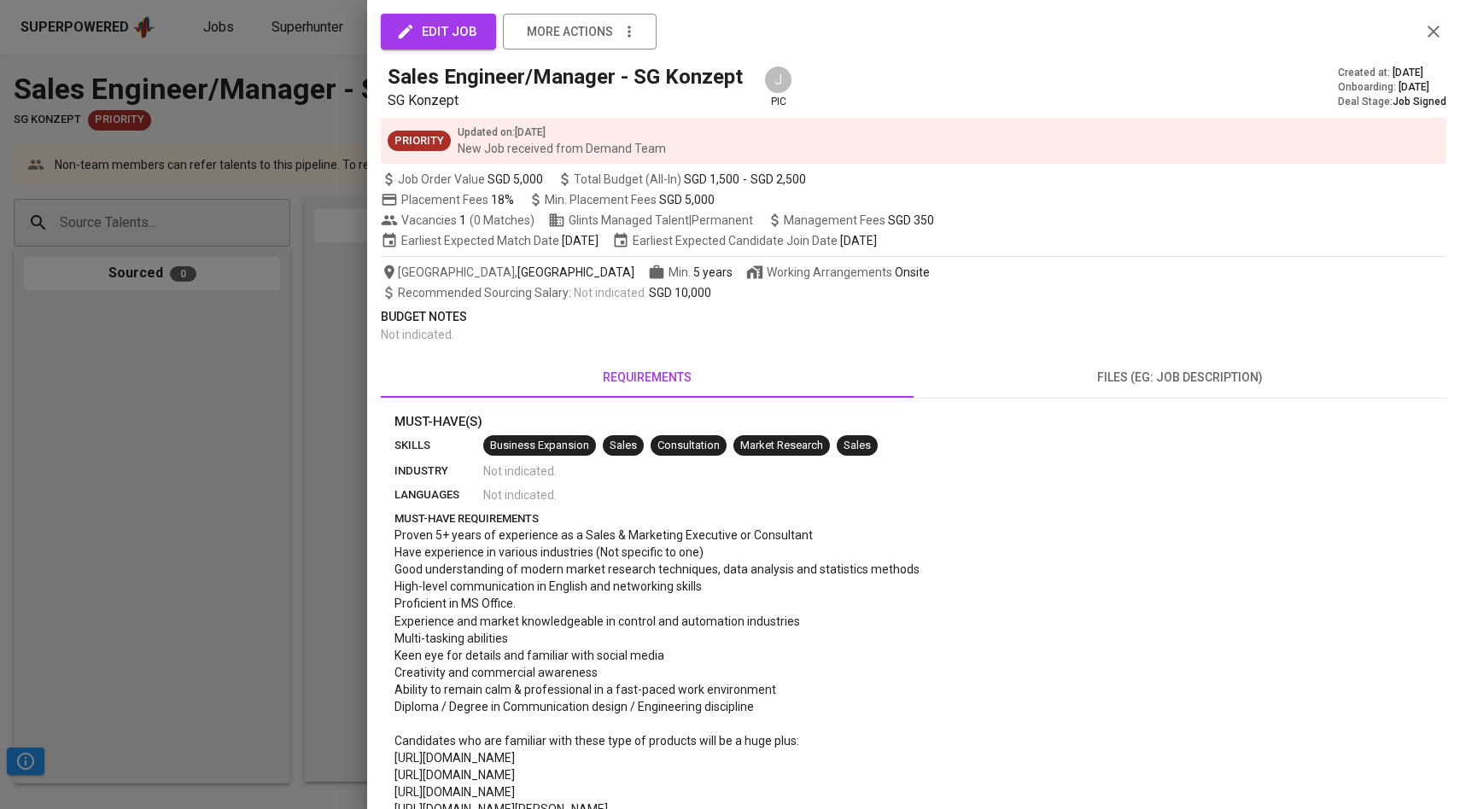
click at [198, 208] on div at bounding box center [730, 404] width 1460 height 809
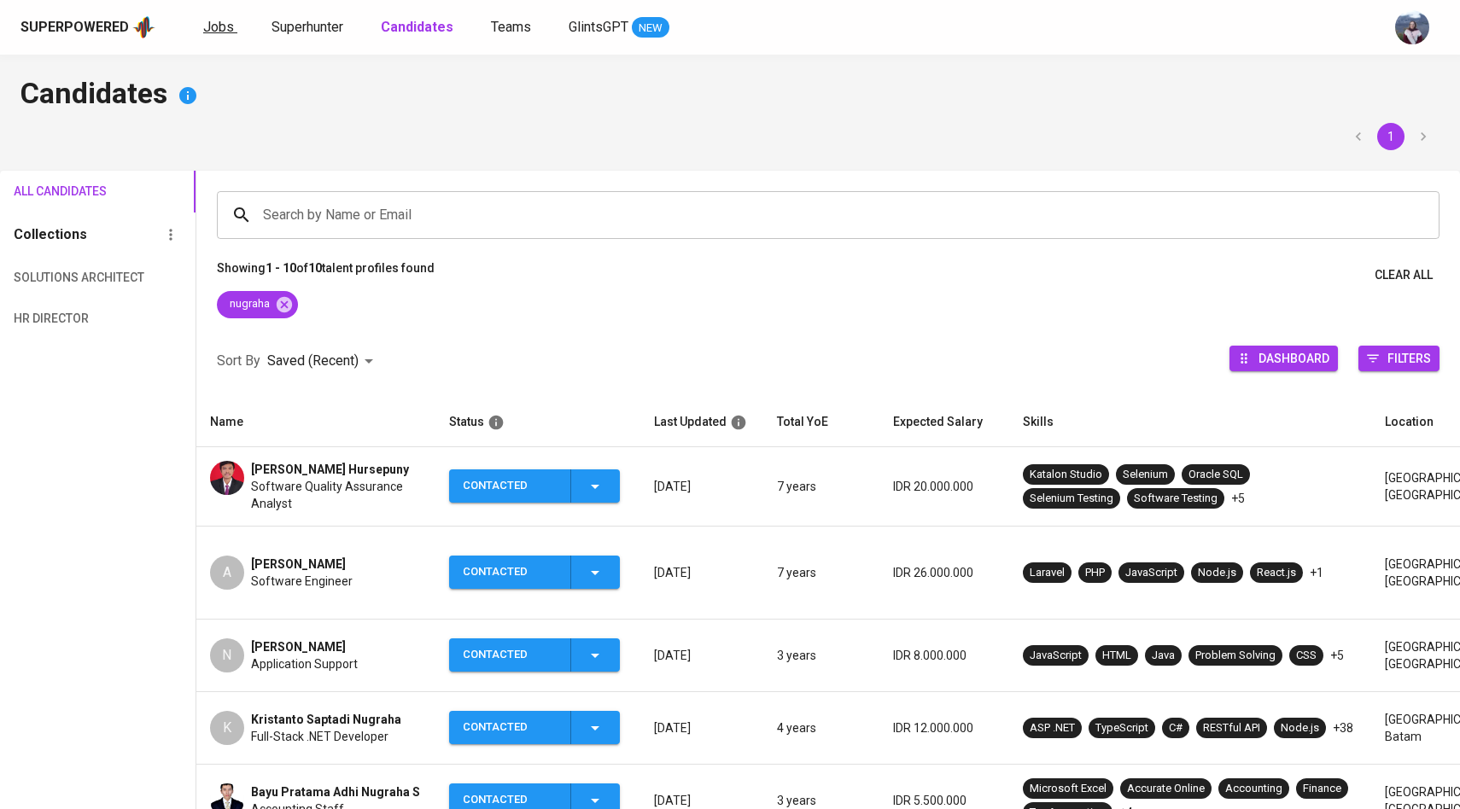
click at [231, 26] on link "Jobs" at bounding box center [220, 27] width 34 height 21
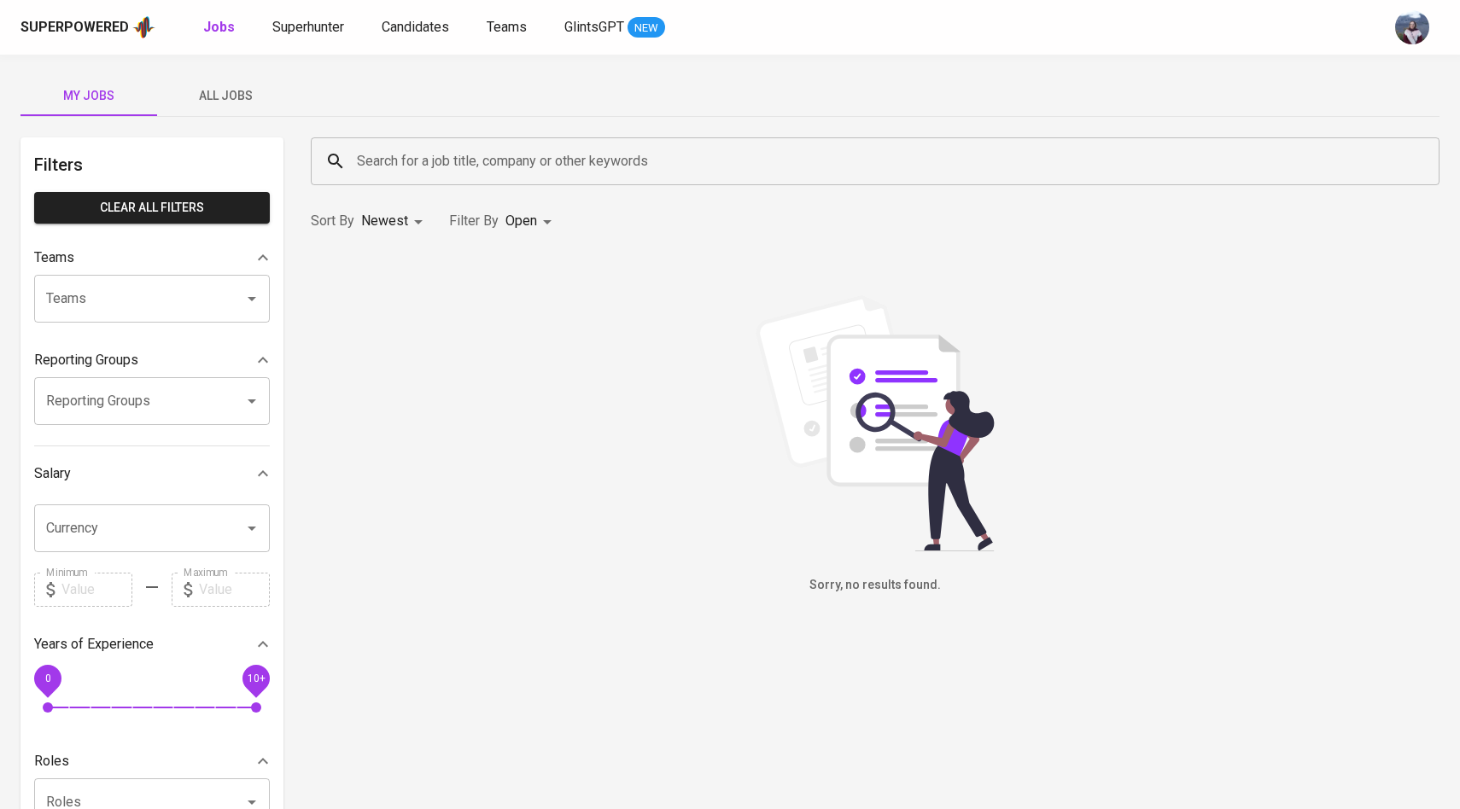
click at [244, 90] on span "All Jobs" at bounding box center [225, 95] width 116 height 21
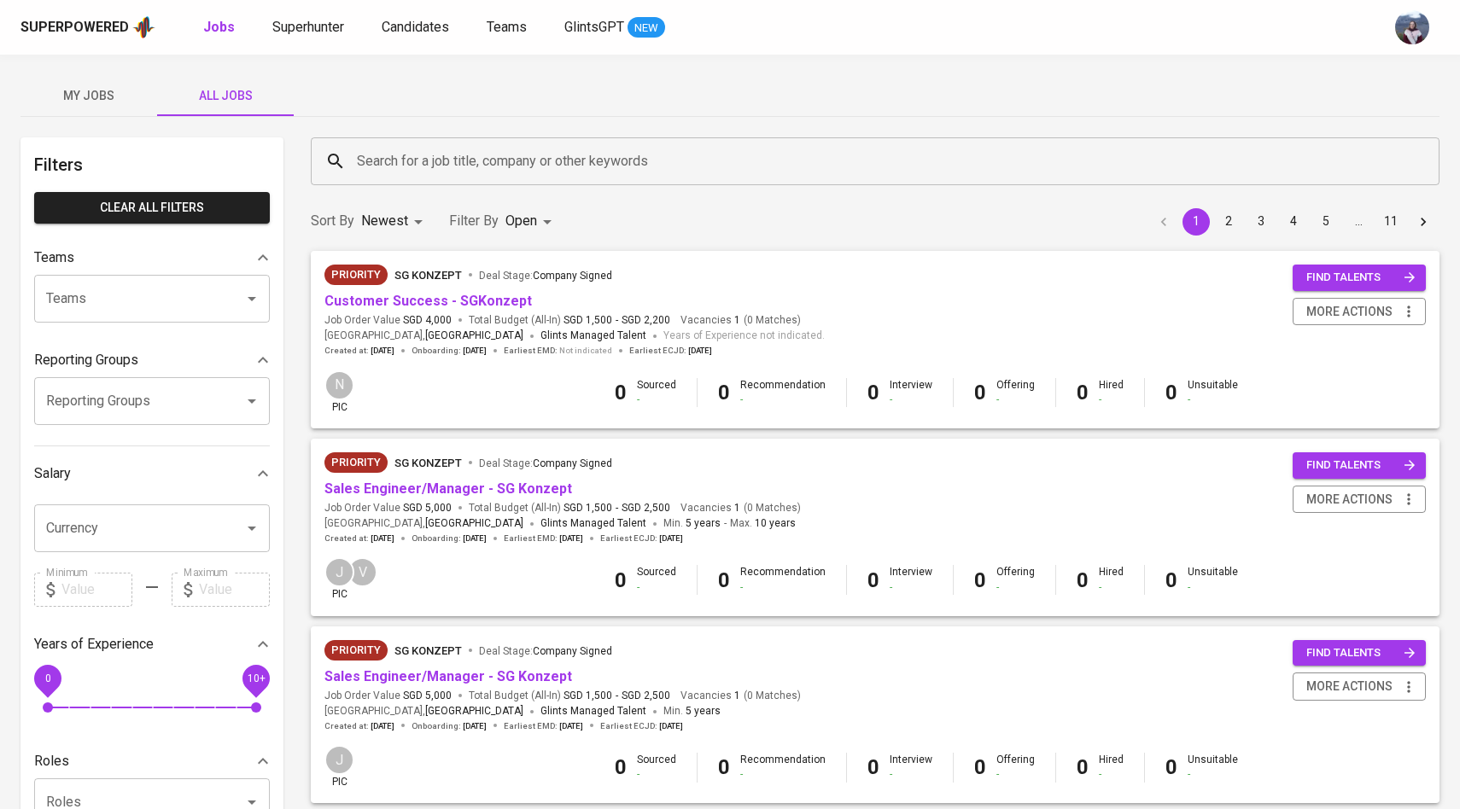
click at [395, 143] on div "Search for a job title, company or other keywords" at bounding box center [875, 161] width 1129 height 48
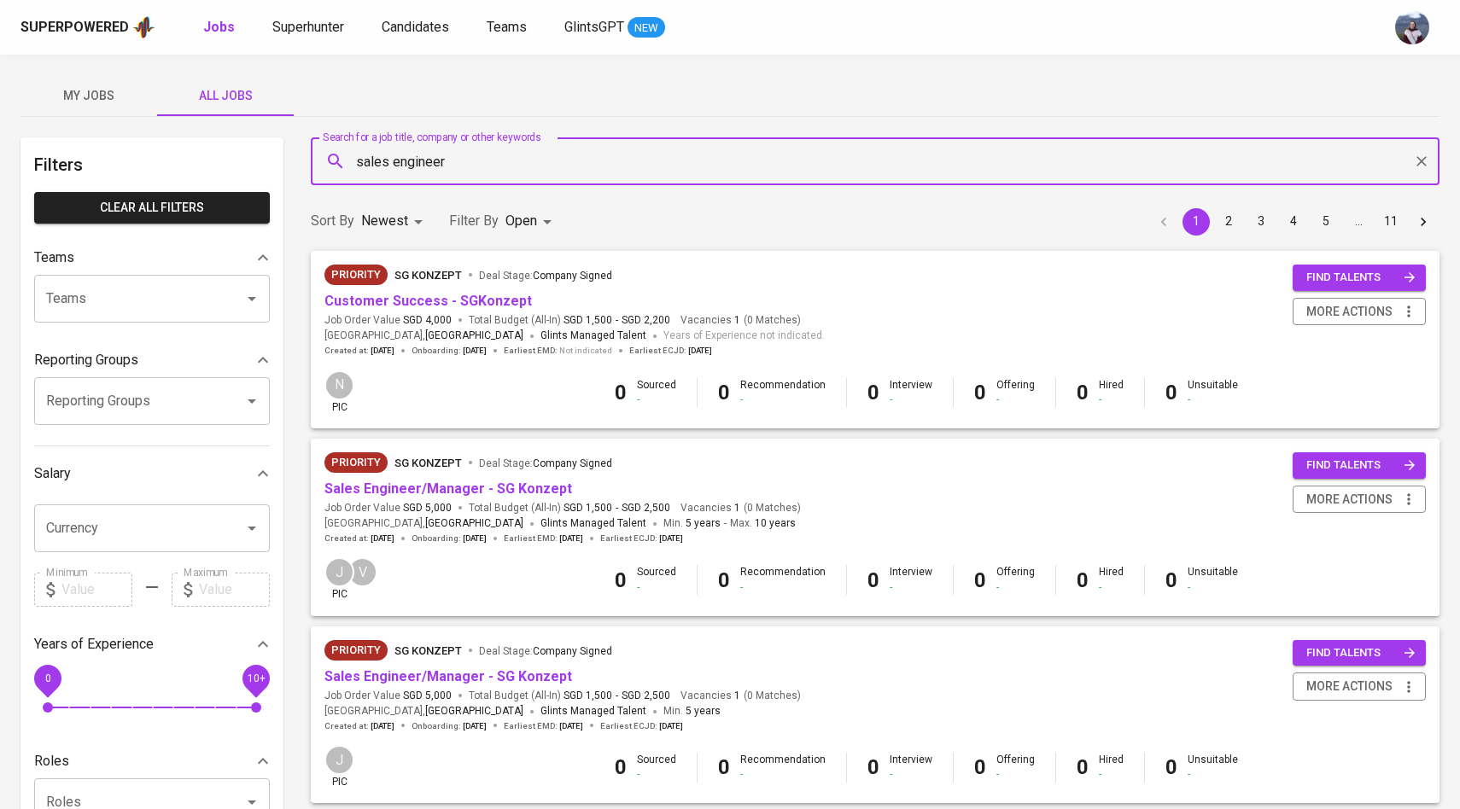
type input "sales engineer"
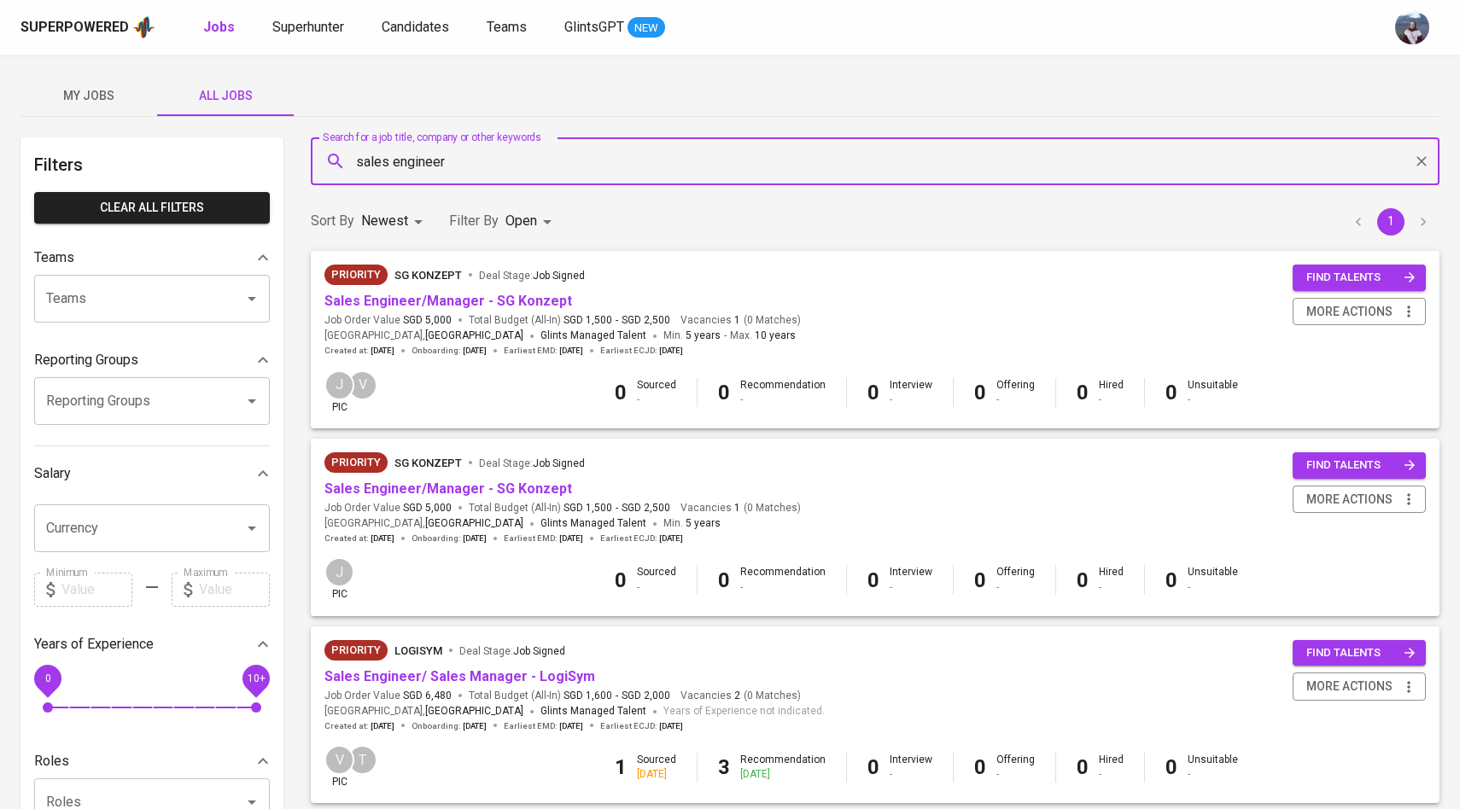
click at [520, 217] on body "Superpowered Jobs Superhunter Candidates Teams GlintsGPT NEW My Jobs All Jobs F…" at bounding box center [730, 582] width 1460 height 1165
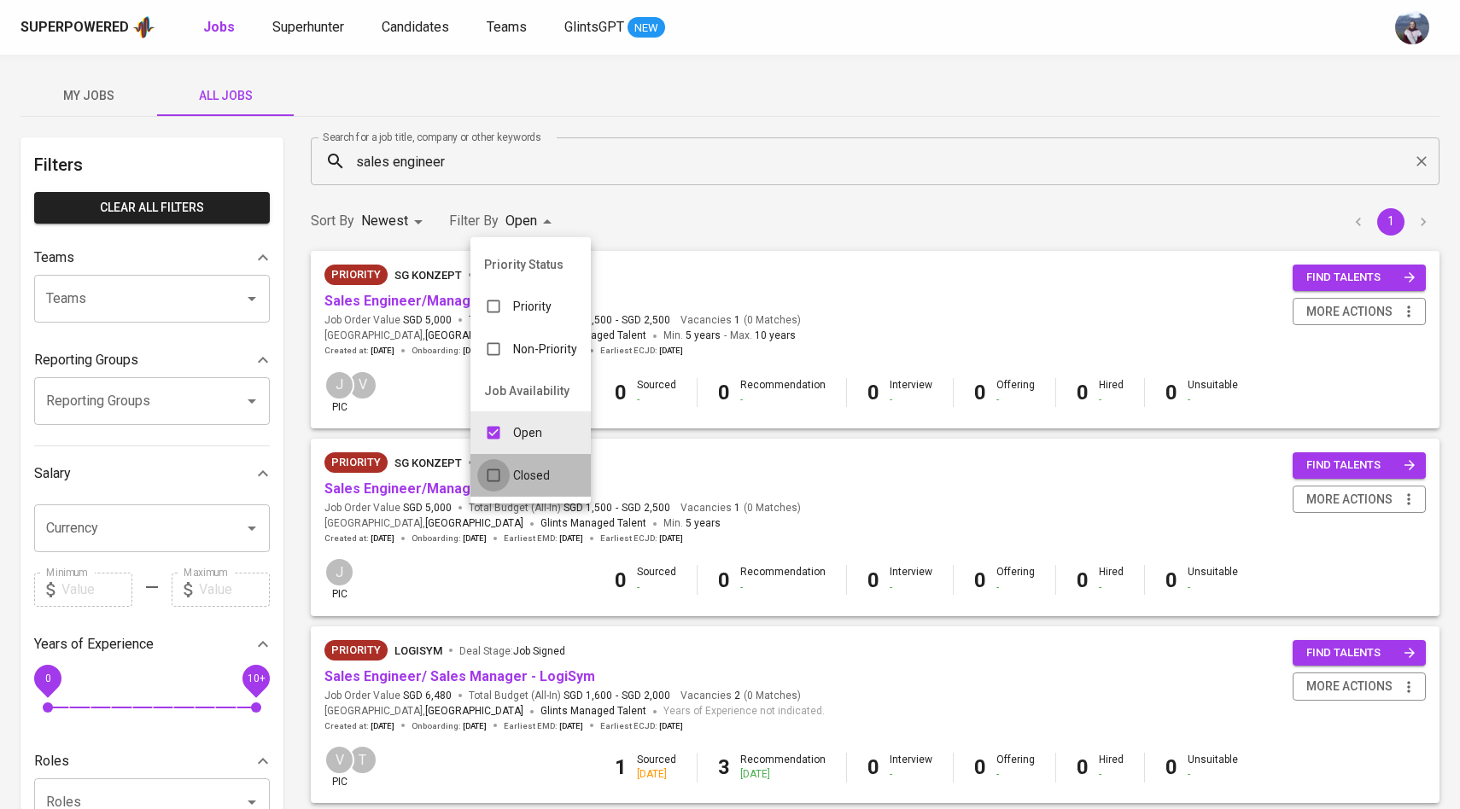
click at [492, 477] on input "checkbox" at bounding box center [493, 475] width 32 height 32
checkbox input "true"
type input "OPEN,CLOSE"
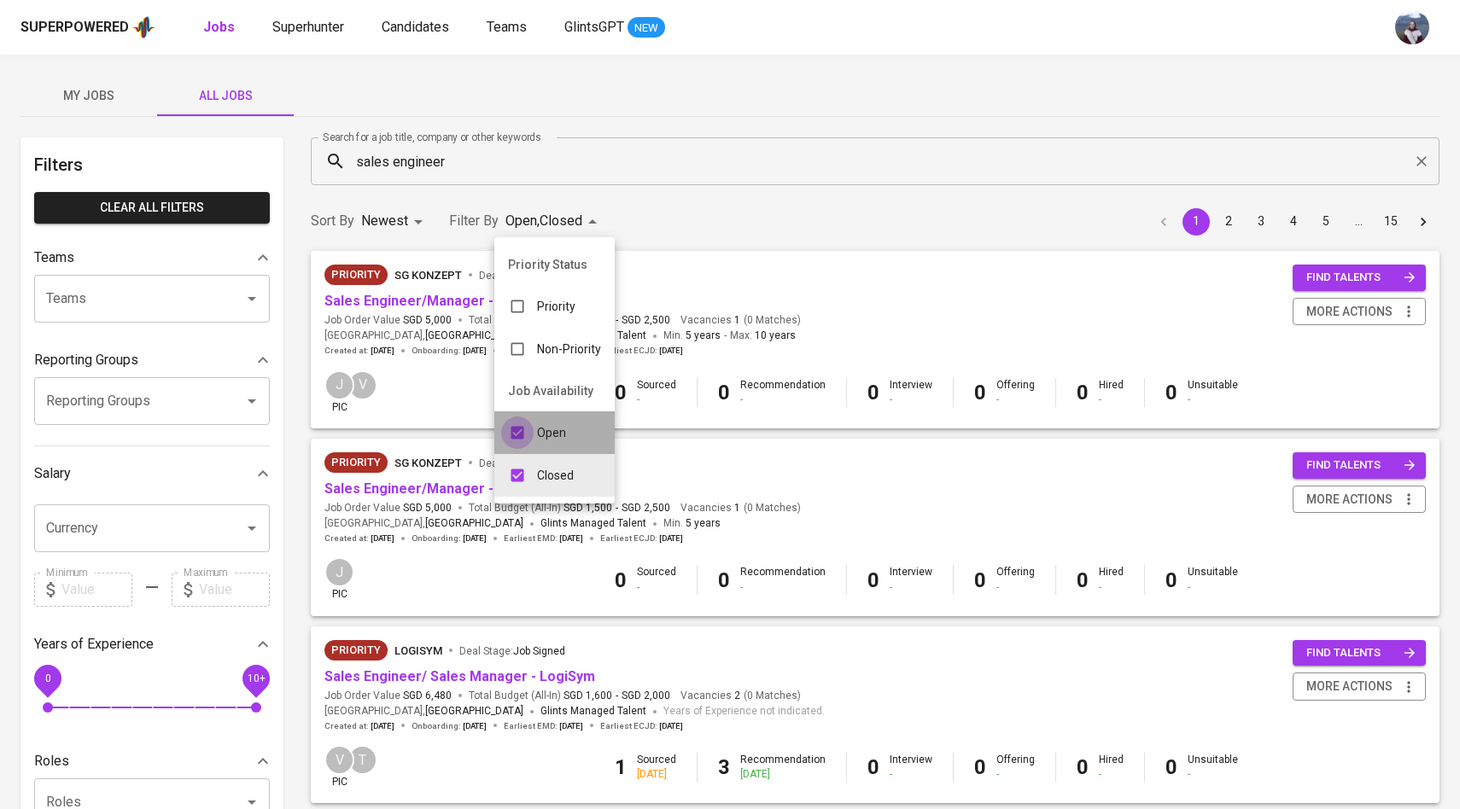
click at [518, 443] on input "checkbox" at bounding box center [517, 433] width 32 height 32
checkbox input "false"
type input "CLOSE"
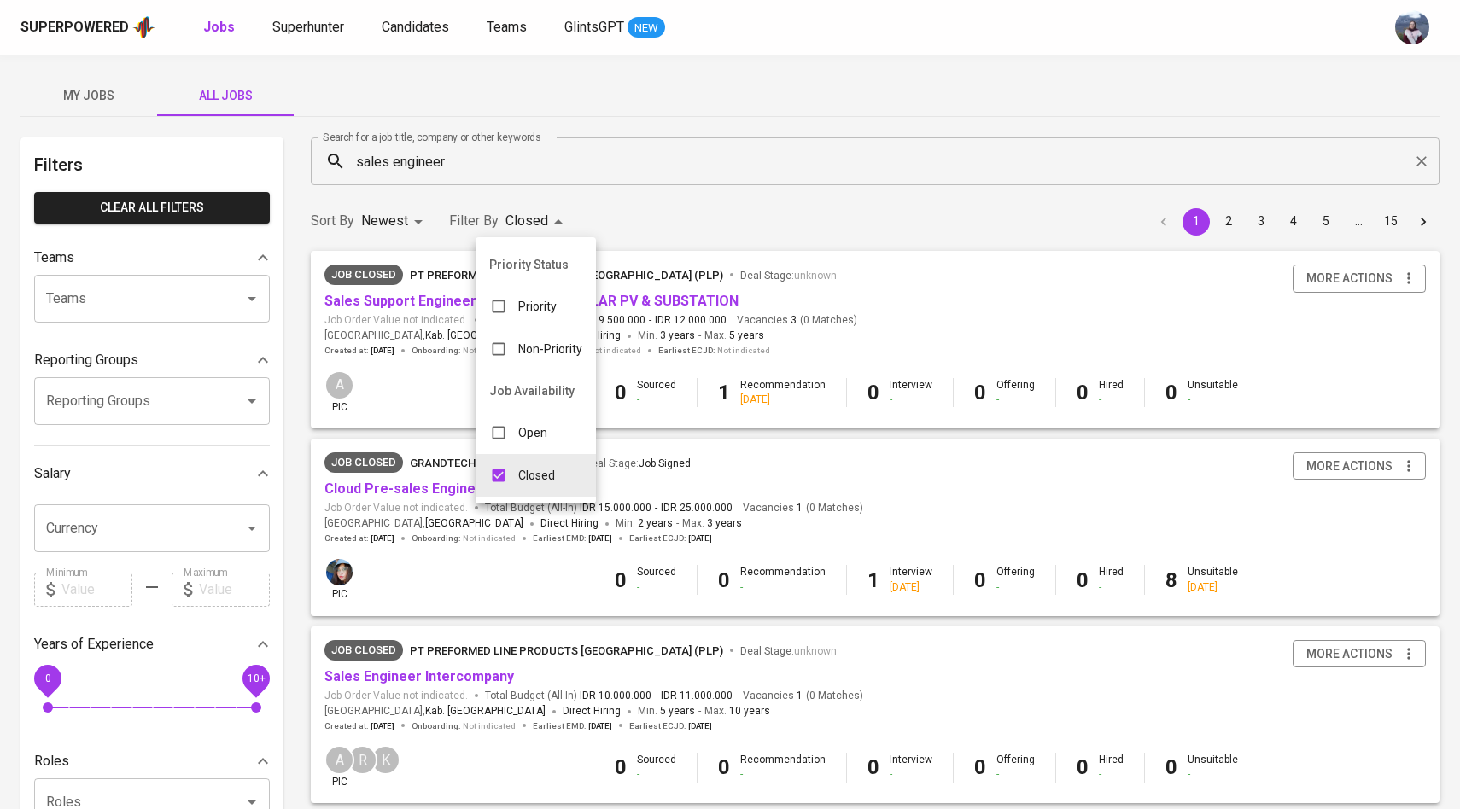
click at [726, 304] on div at bounding box center [730, 404] width 1460 height 809
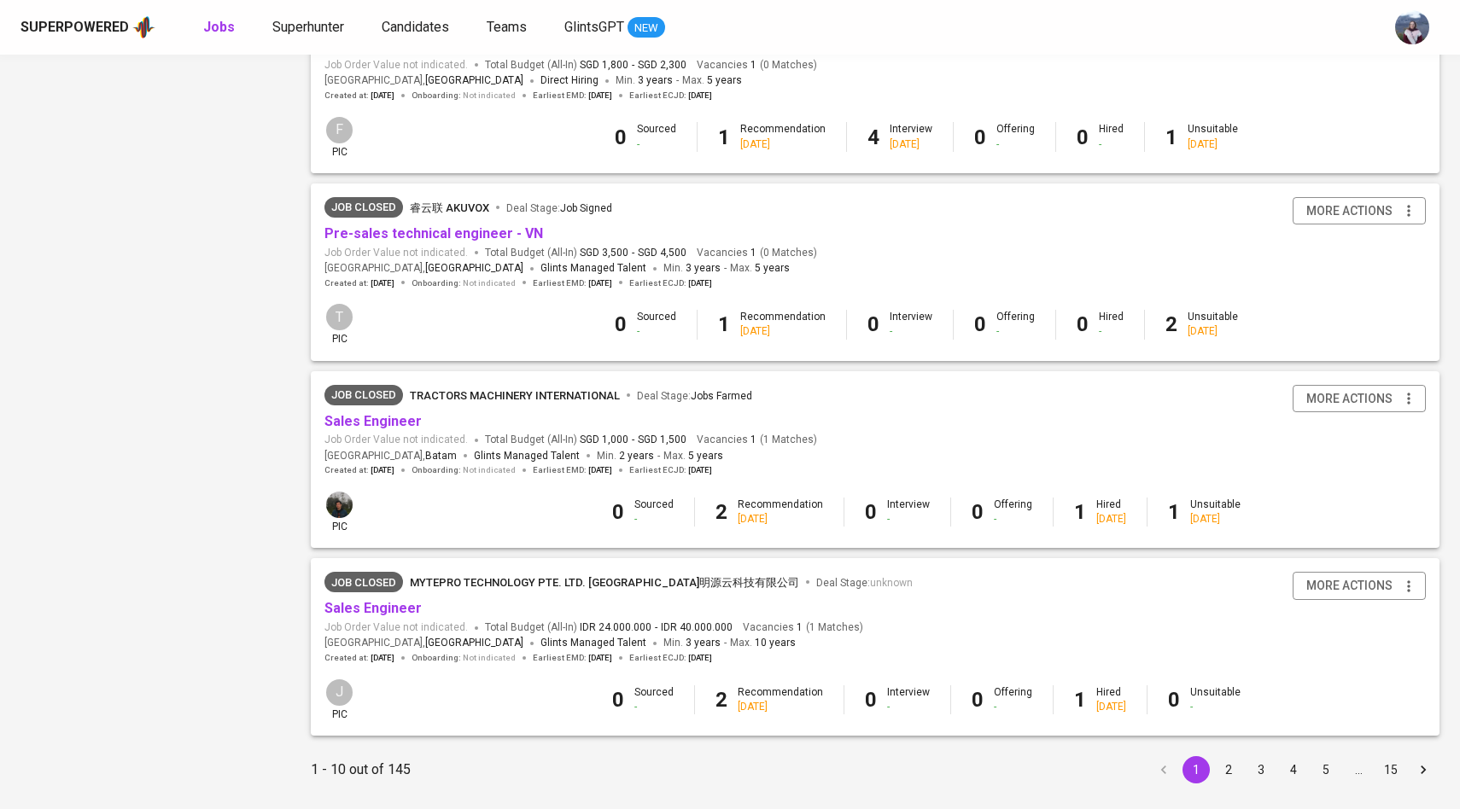
scroll to position [1428, 0]
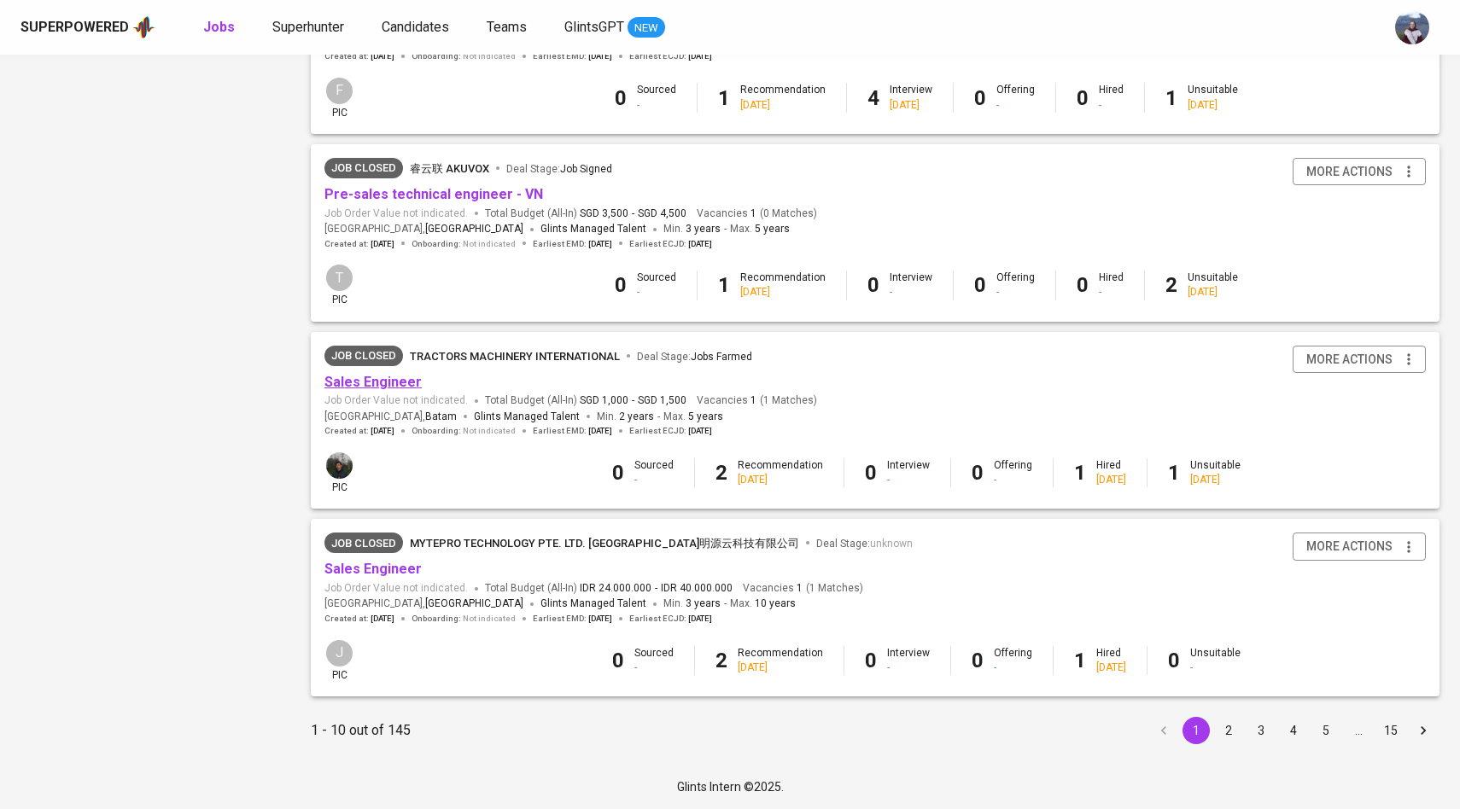
click at [411, 377] on link "Sales Engineer" at bounding box center [372, 382] width 97 height 16
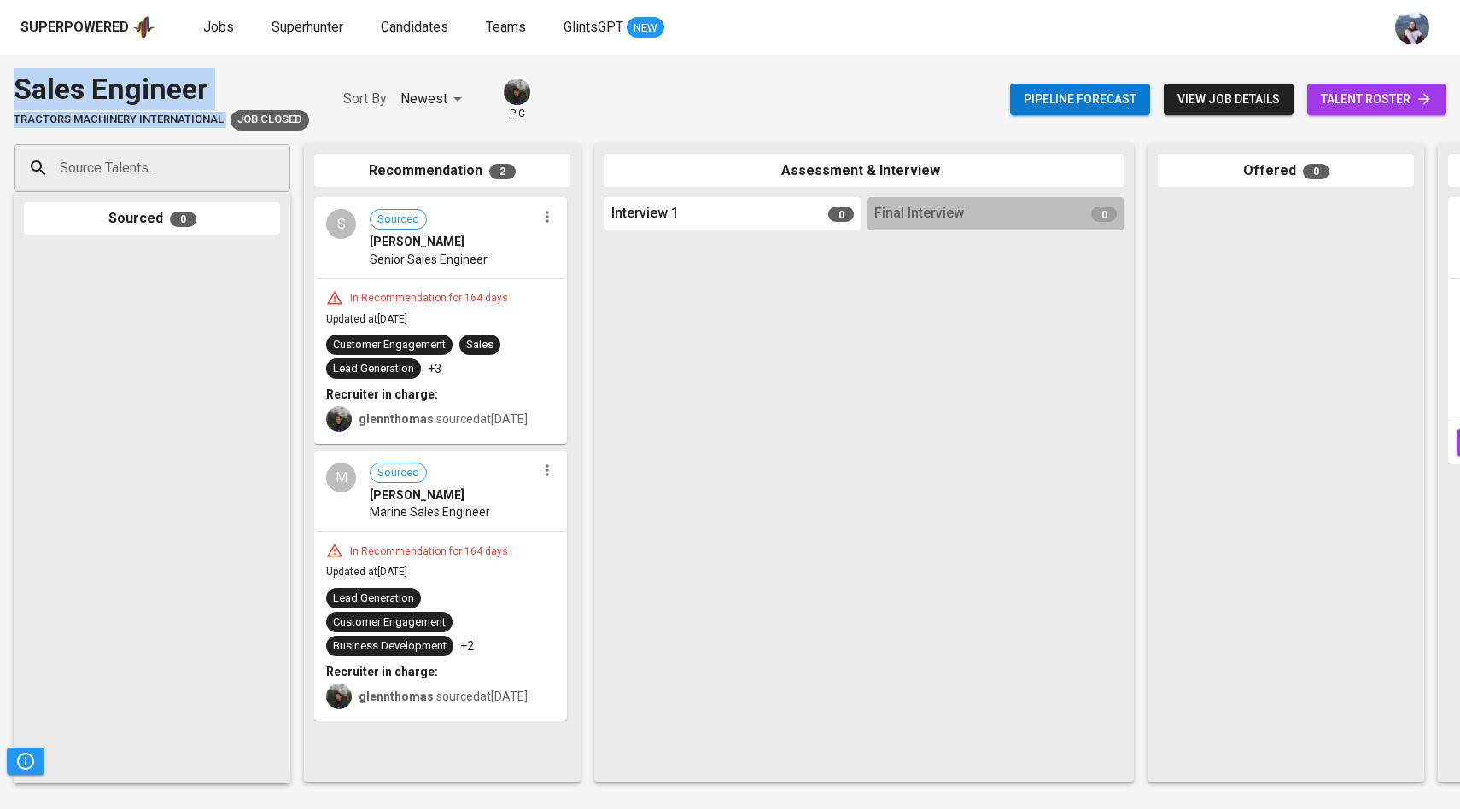
drag, startPoint x: 229, startPoint y: 119, endPoint x: 3, endPoint y: 106, distance: 226.6
click at [1, 107] on div "Sales Engineer Tractors Machinery International Job Closed Sort By Newest NEWES…" at bounding box center [730, 99] width 1460 height 62
click at [15, 114] on span "Tractors Machinery International" at bounding box center [119, 120] width 210 height 16
drag, startPoint x: 15, startPoint y: 114, endPoint x: 219, endPoint y: 119, distance: 204.9
click at [219, 119] on span "Tractors Machinery International" at bounding box center [119, 120] width 210 height 16
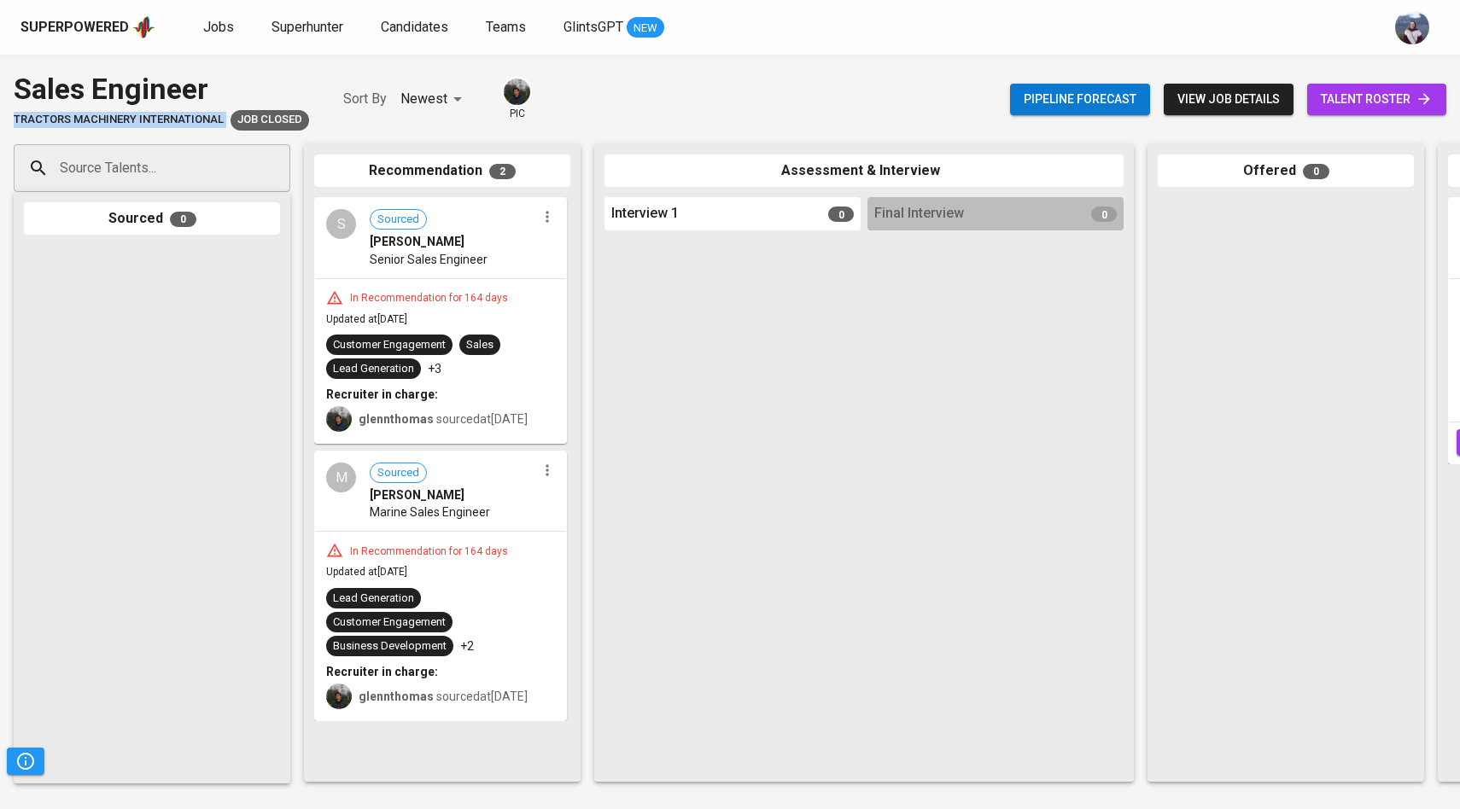
copy span "Tractors Machinery International"
